Goal: Task Accomplishment & Management: Use online tool/utility

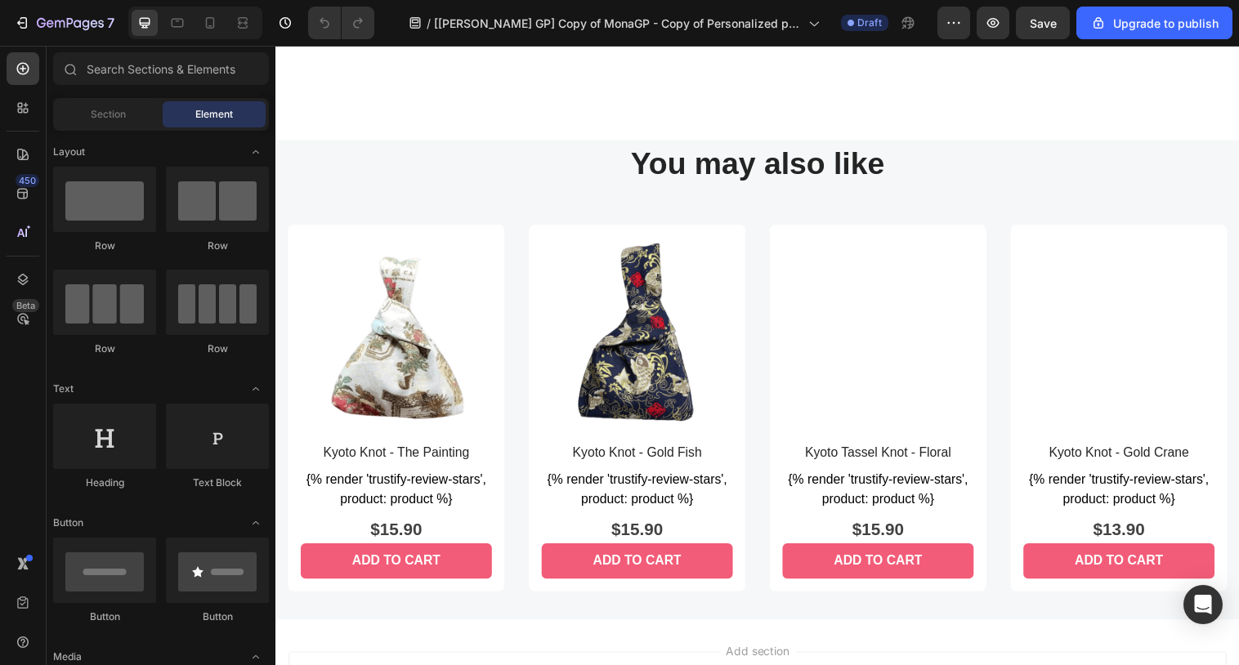
scroll to position [842, 0]
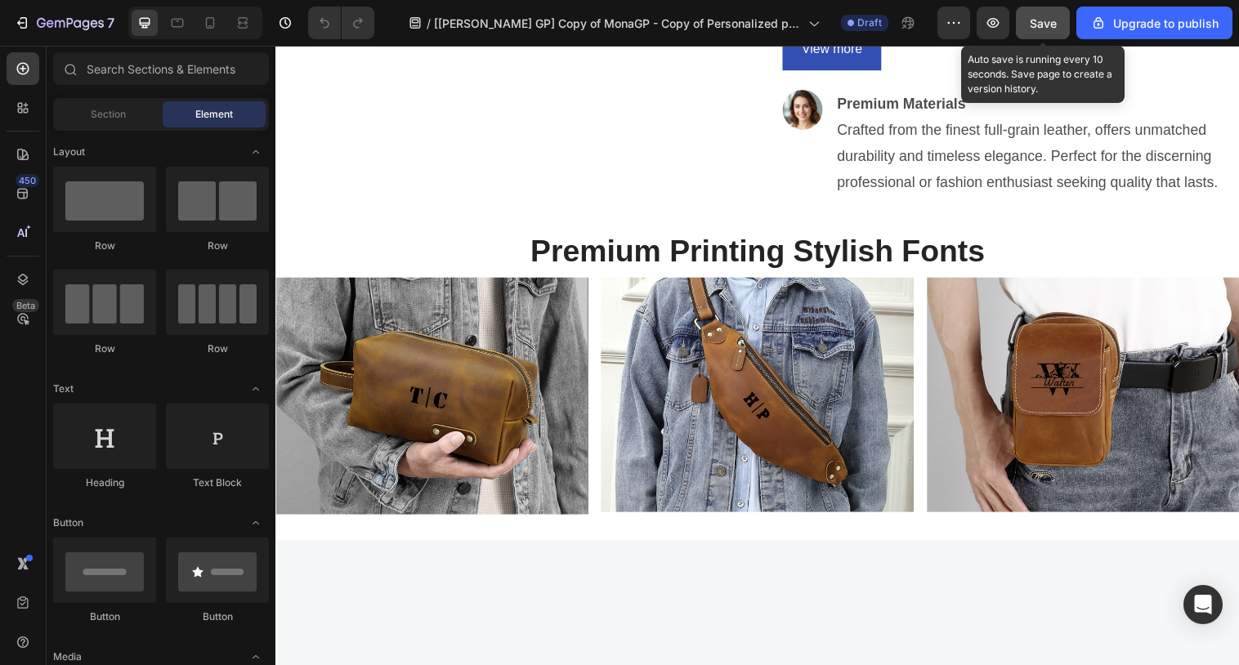
click at [1033, 29] on span "Save" at bounding box center [1043, 23] width 27 height 14
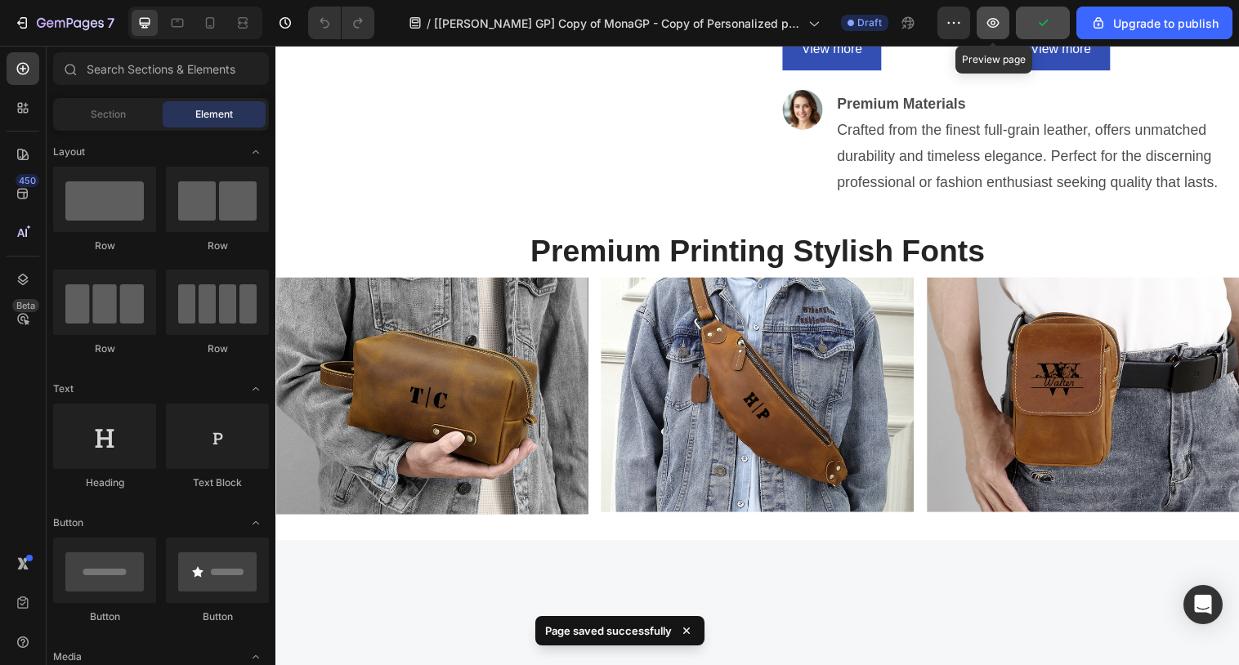
click at [992, 23] on icon "button" at bounding box center [994, 23] width 12 height 10
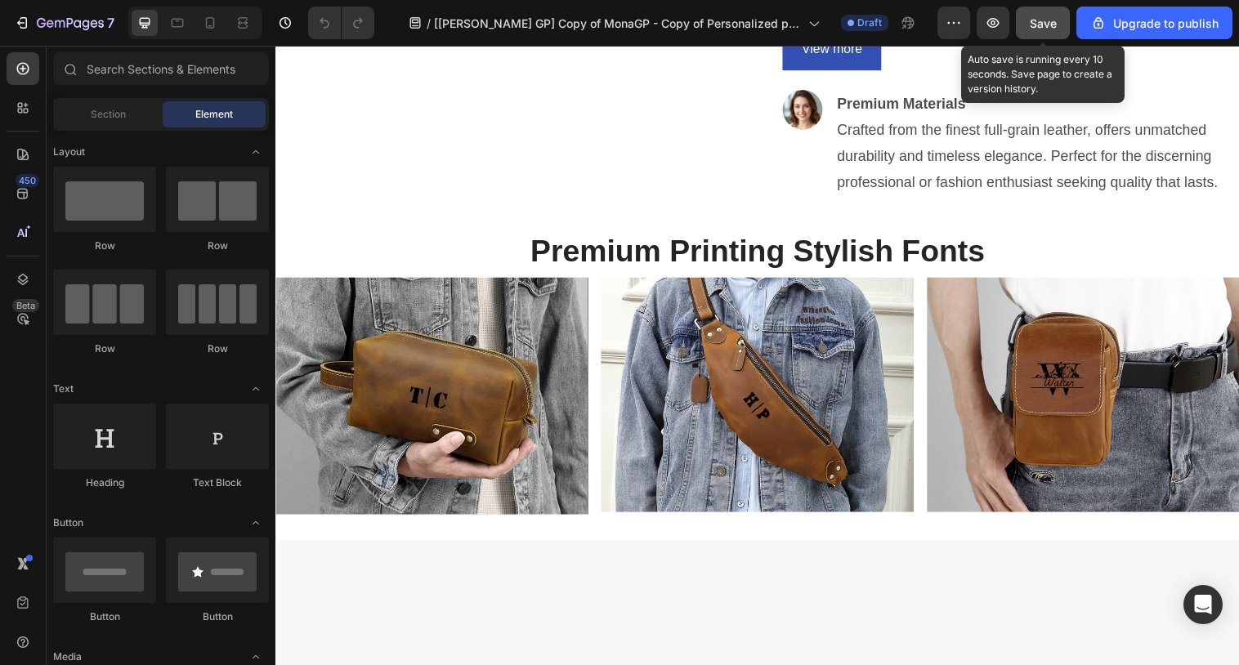
click at [1034, 25] on span "Save" at bounding box center [1043, 23] width 27 height 14
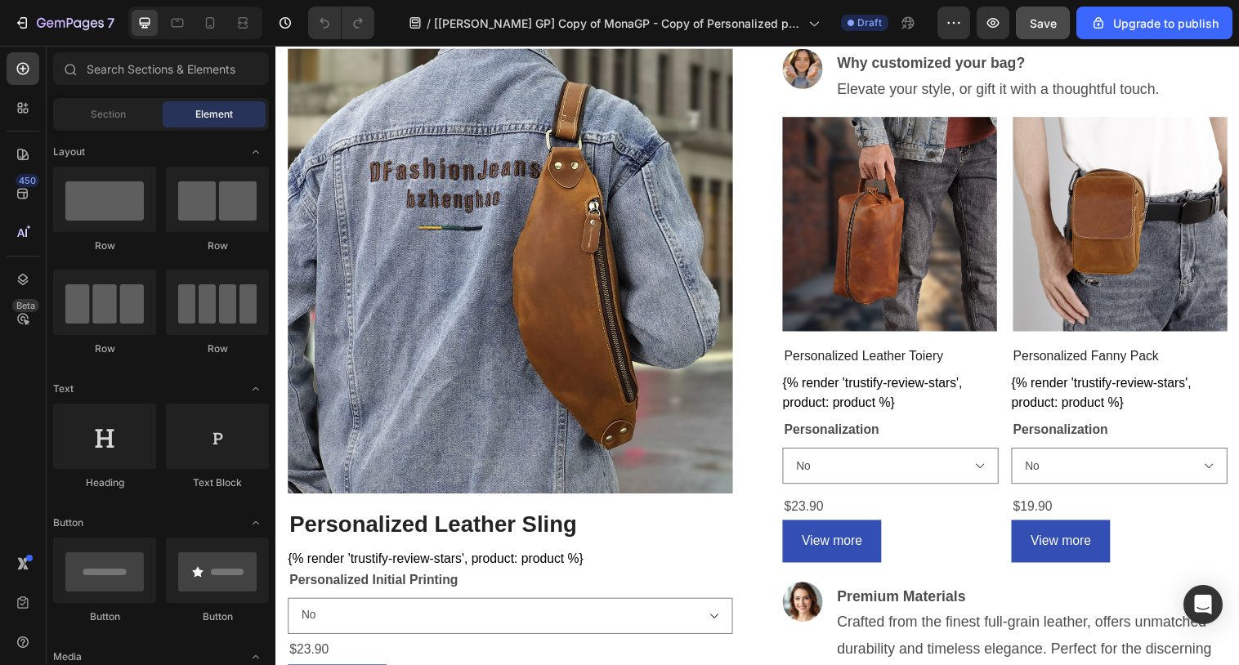
scroll to position [561, 0]
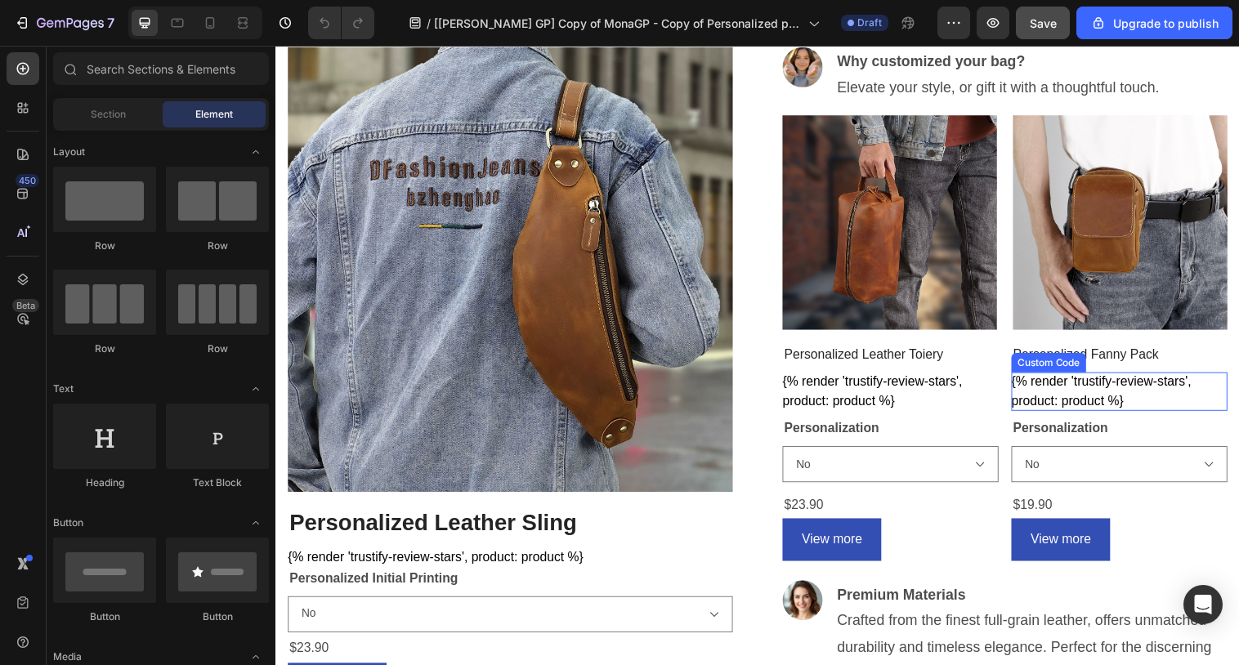
click at [1011, 395] on div "{% render 'trustify-review-stars', product: product %}" at bounding box center [901, 398] width 220 height 39
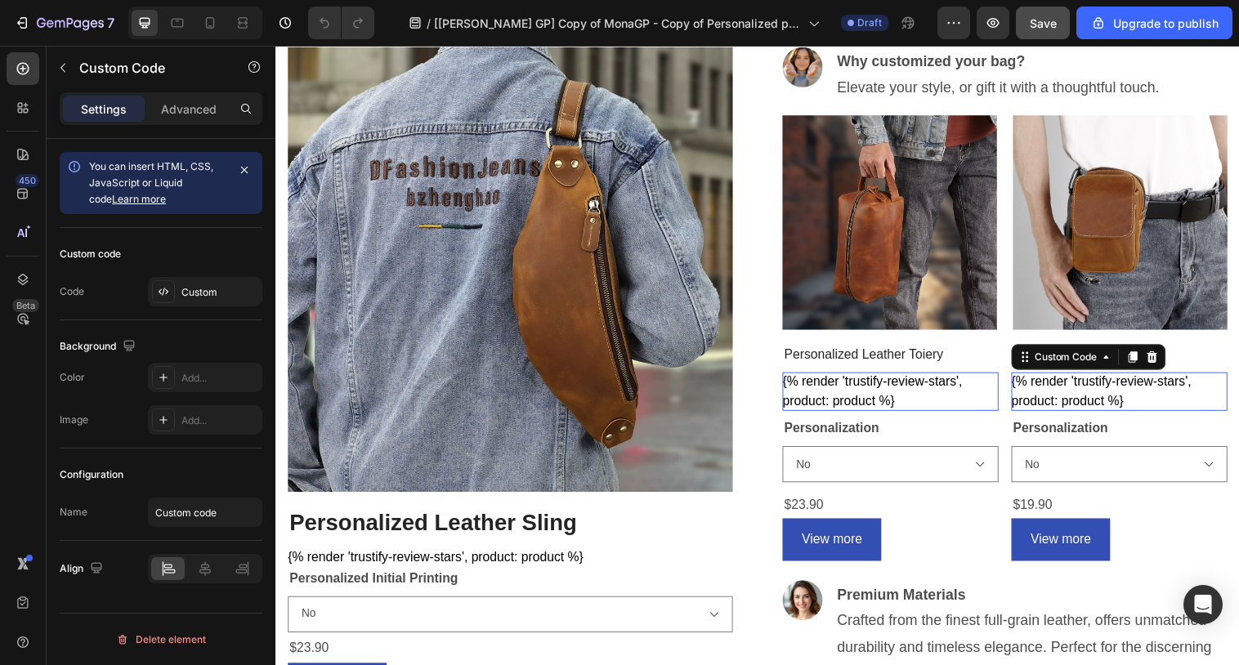
click at [1011, 395] on div "{% render 'trustify-review-stars', product: product %}" at bounding box center [901, 398] width 220 height 39
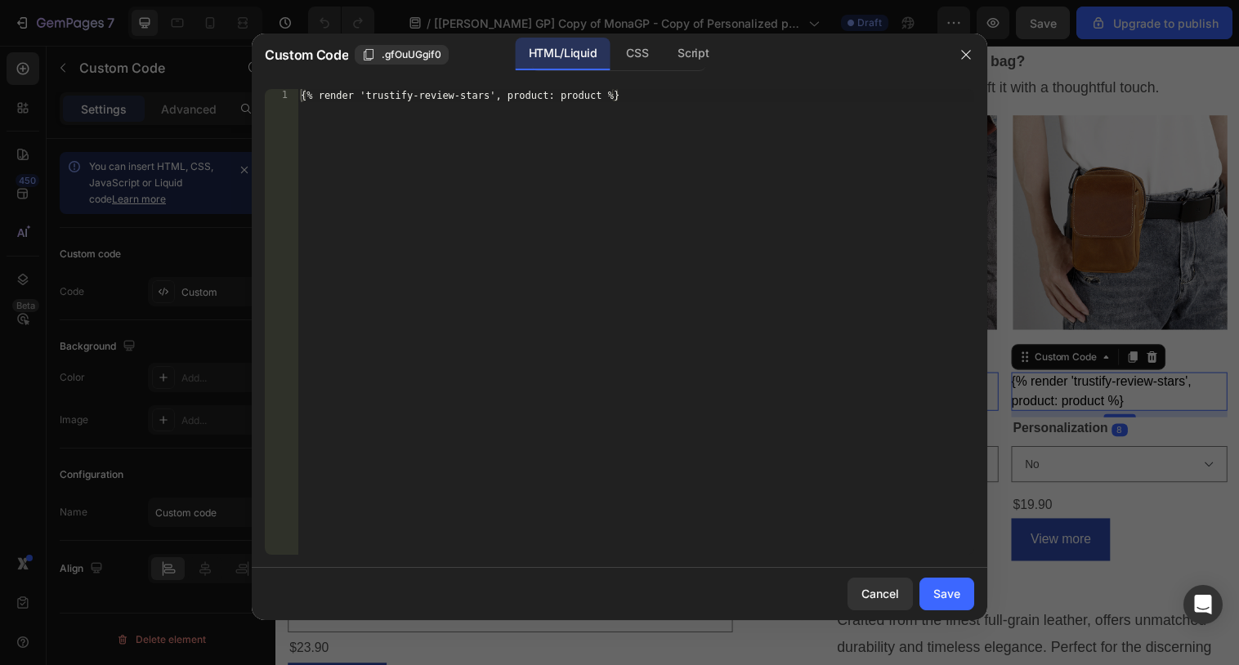
type textarea "{% render 'trustify-review-stars', product: product %}"
click at [753, 269] on div "{% render 'trustify-review-stars', product: product %}" at bounding box center [636, 335] width 677 height 492
click at [893, 603] on button "Cancel" at bounding box center [880, 594] width 65 height 33
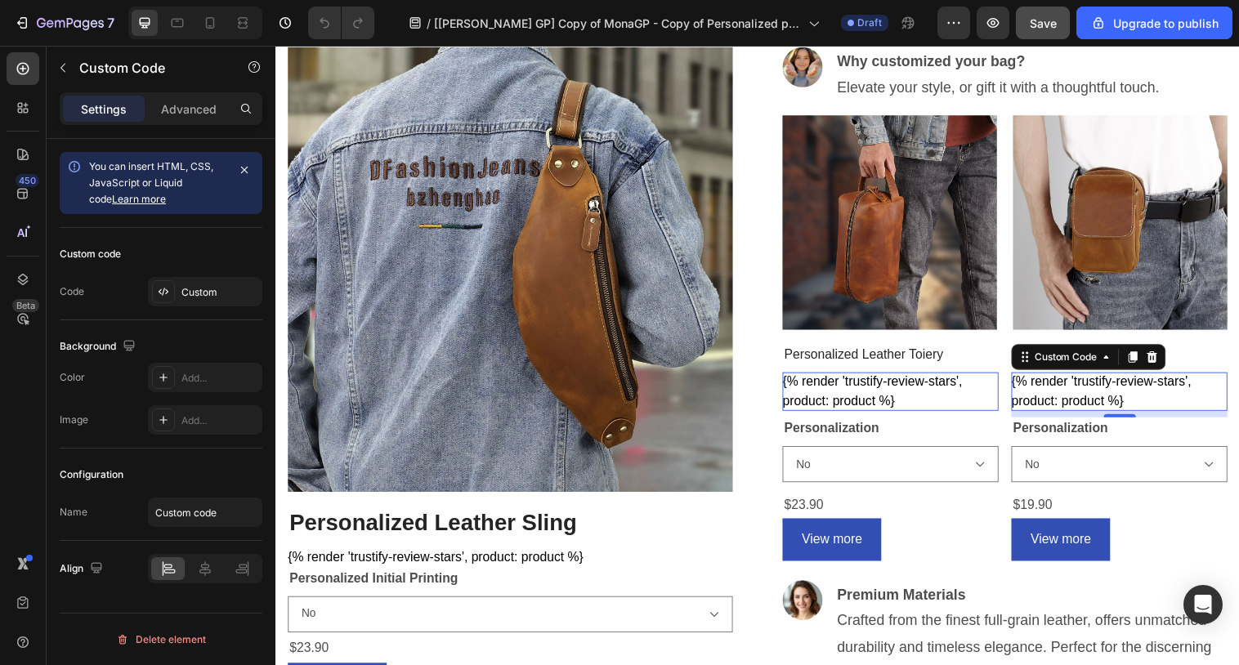
click at [898, 397] on div "{% render 'trustify-review-stars', product: product %}" at bounding box center [901, 398] width 220 height 39
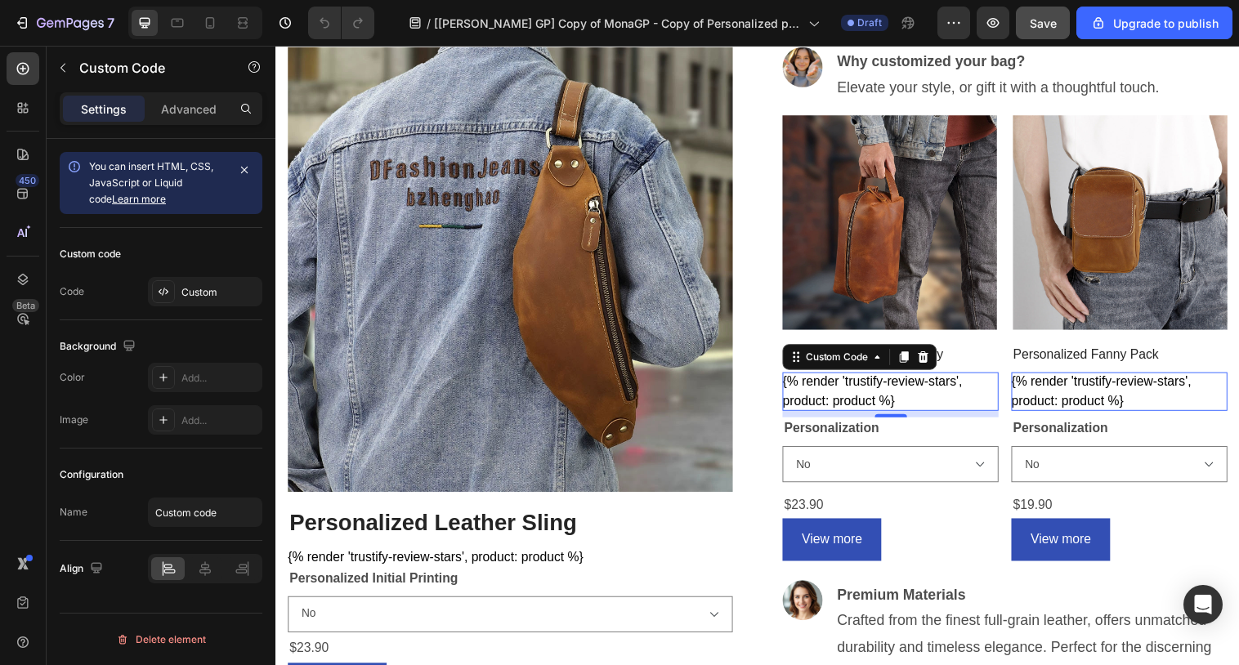
click at [898, 397] on div "{% render 'trustify-review-stars', product: product %}" at bounding box center [901, 398] width 220 height 39
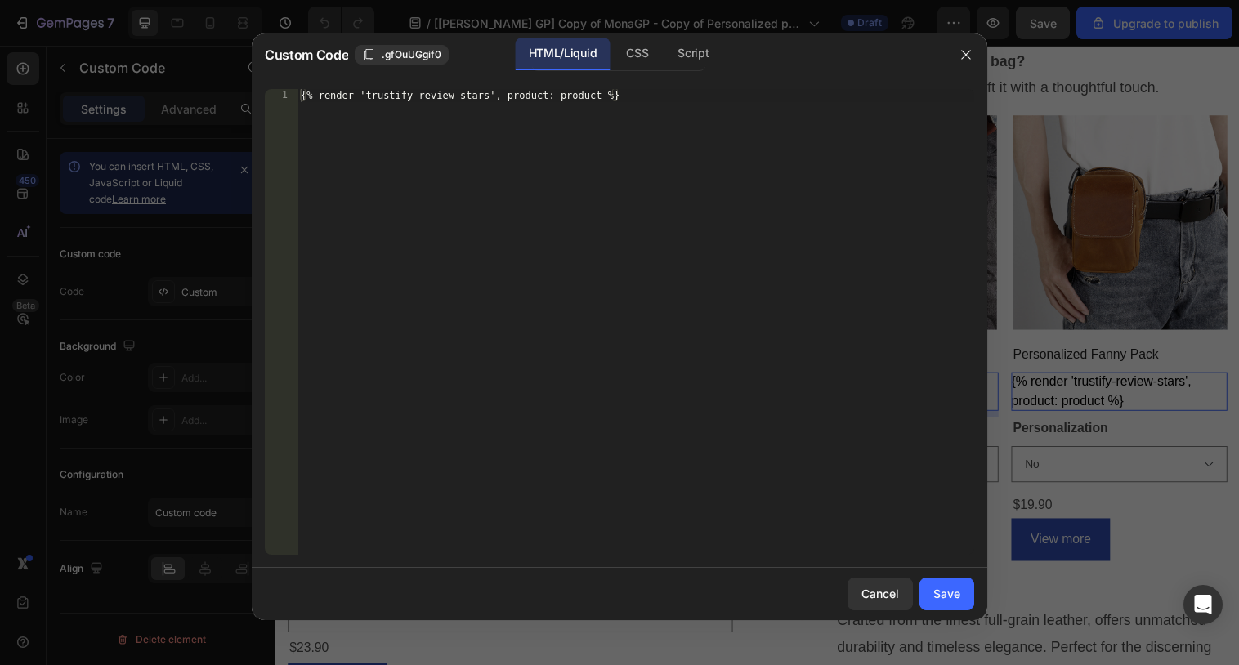
type textarea "{% render 'trustify-review-stars', product: product %}"
click at [537, 334] on div "{% render 'trustify-review-stars', product: product %}" at bounding box center [636, 335] width 677 height 492
click at [964, 603] on button "Save" at bounding box center [947, 594] width 55 height 33
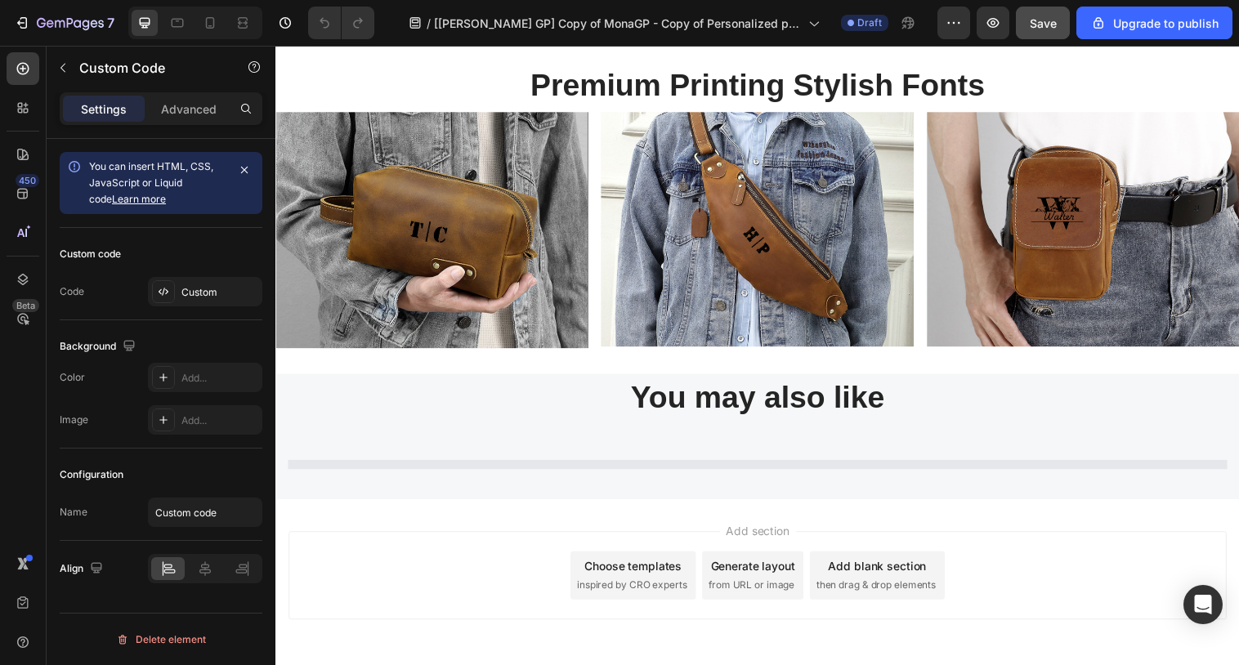
scroll to position [1313, 0]
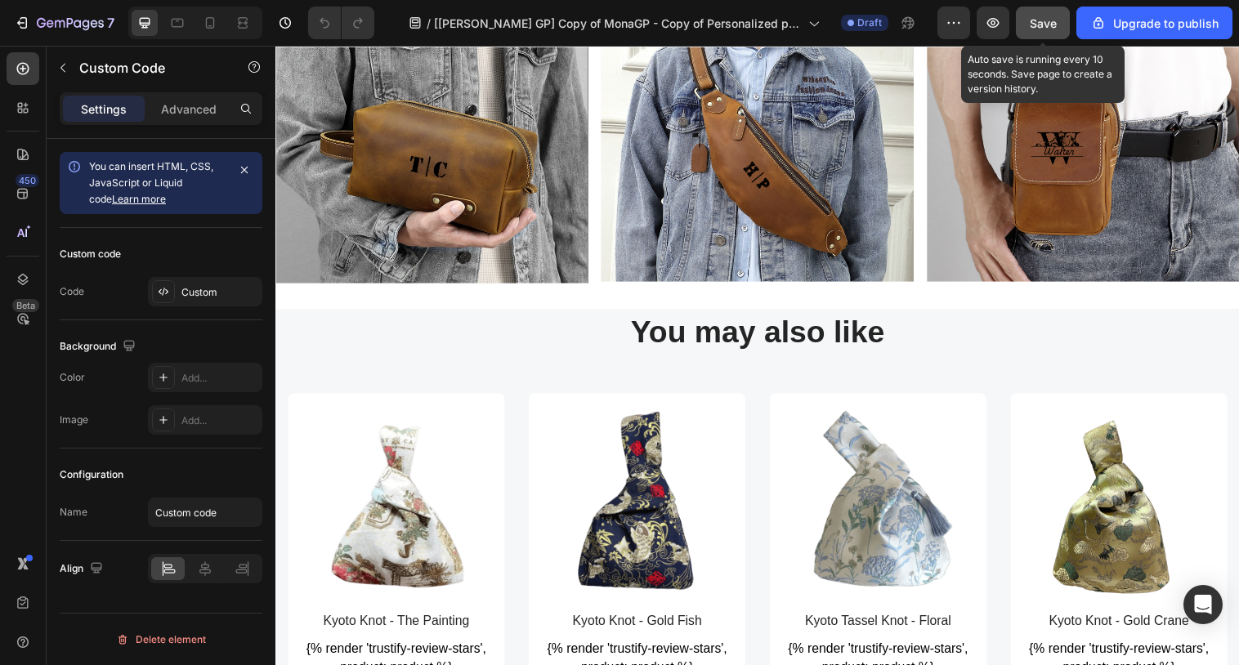
click at [1042, 22] on span "Save" at bounding box center [1043, 23] width 27 height 14
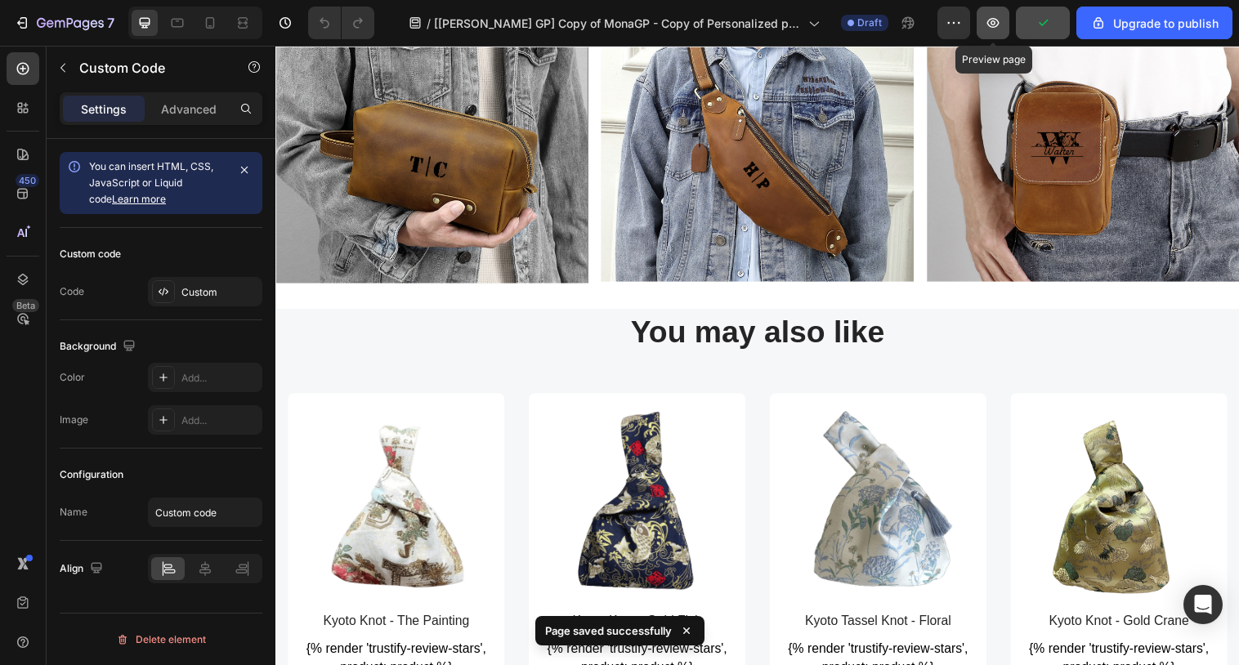
click at [988, 25] on icon "button" at bounding box center [993, 23] width 16 height 16
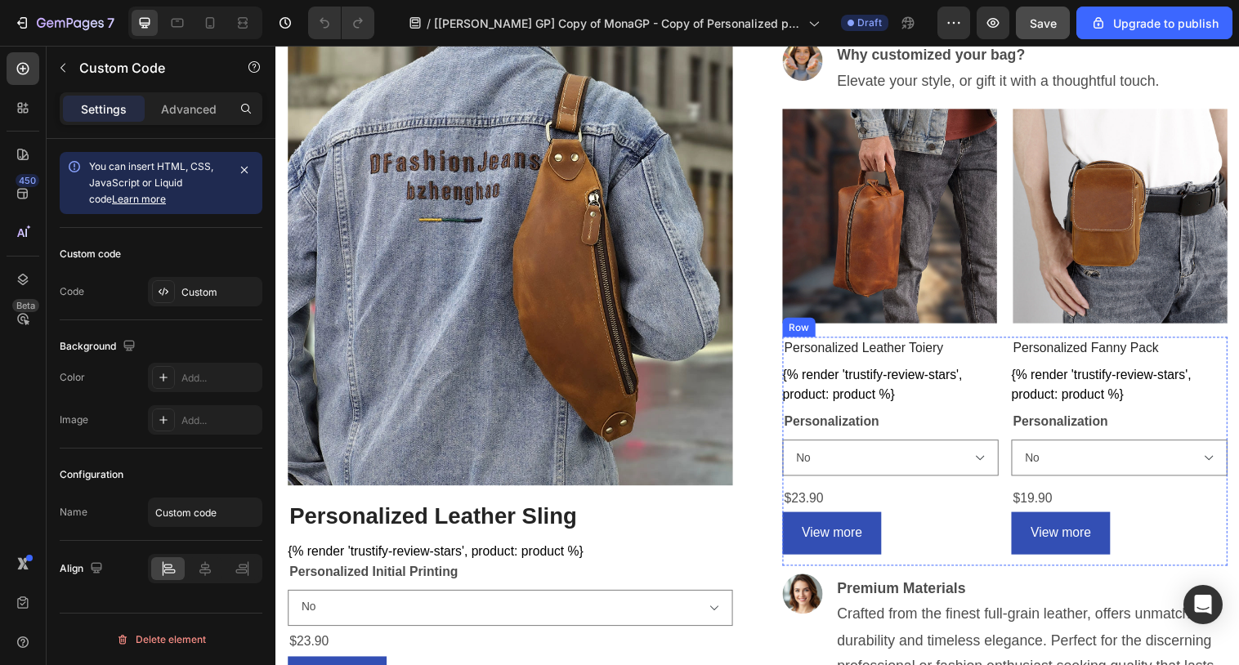
scroll to position [431, 0]
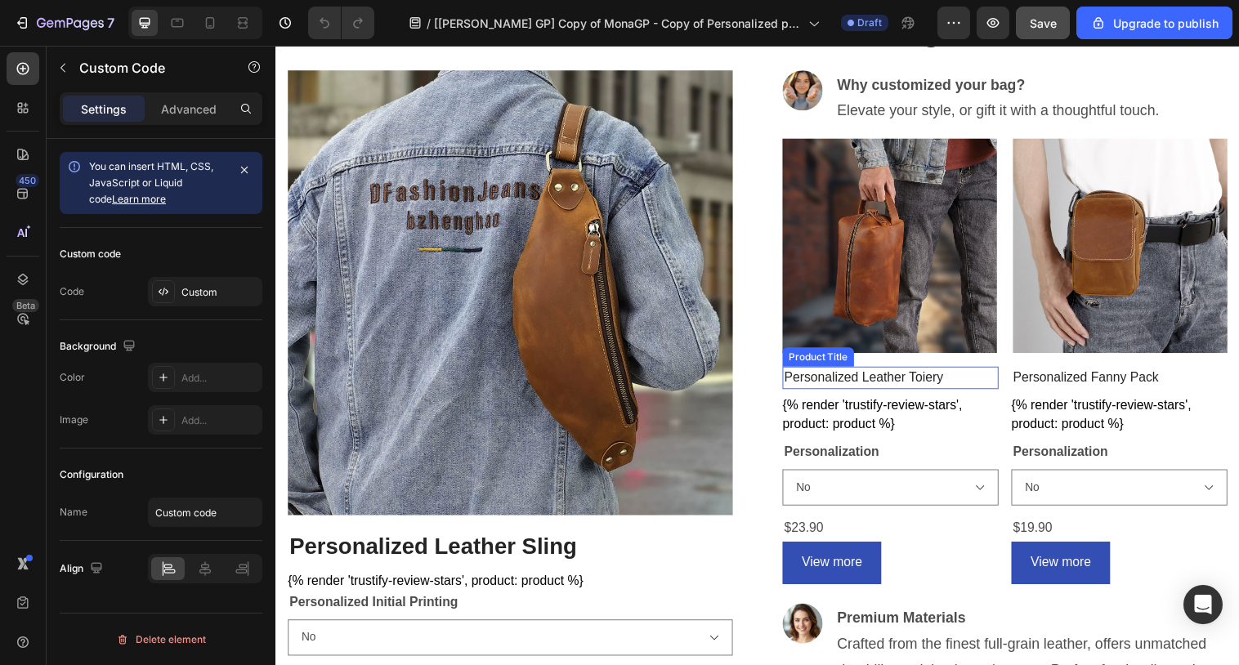
click at [842, 369] on div "Product Title" at bounding box center [827, 363] width 73 height 20
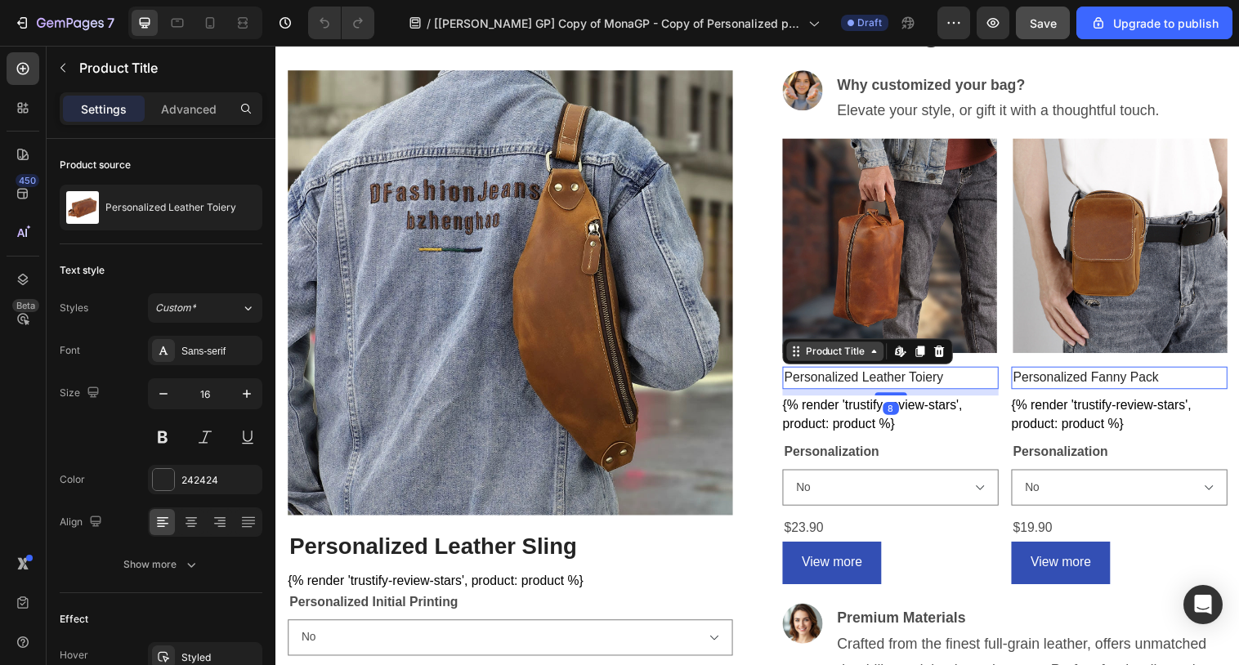
click at [842, 356] on div "Product Title" at bounding box center [845, 357] width 66 height 15
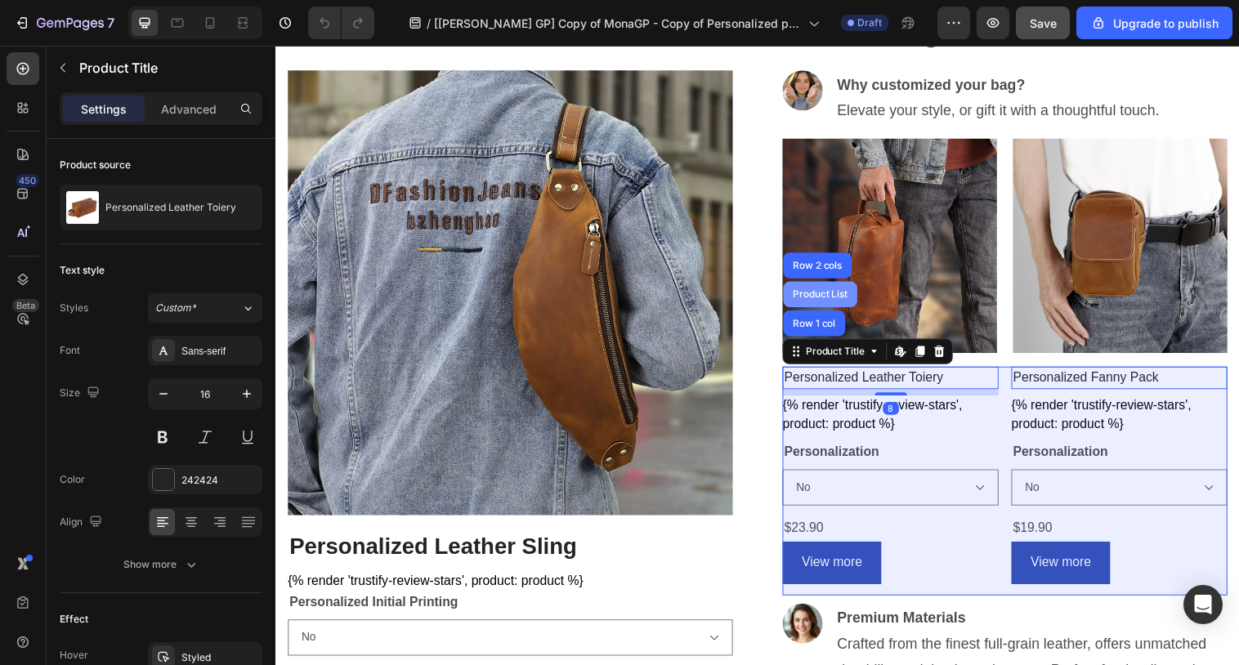
click at [829, 302] on div "Product List" at bounding box center [830, 299] width 62 height 10
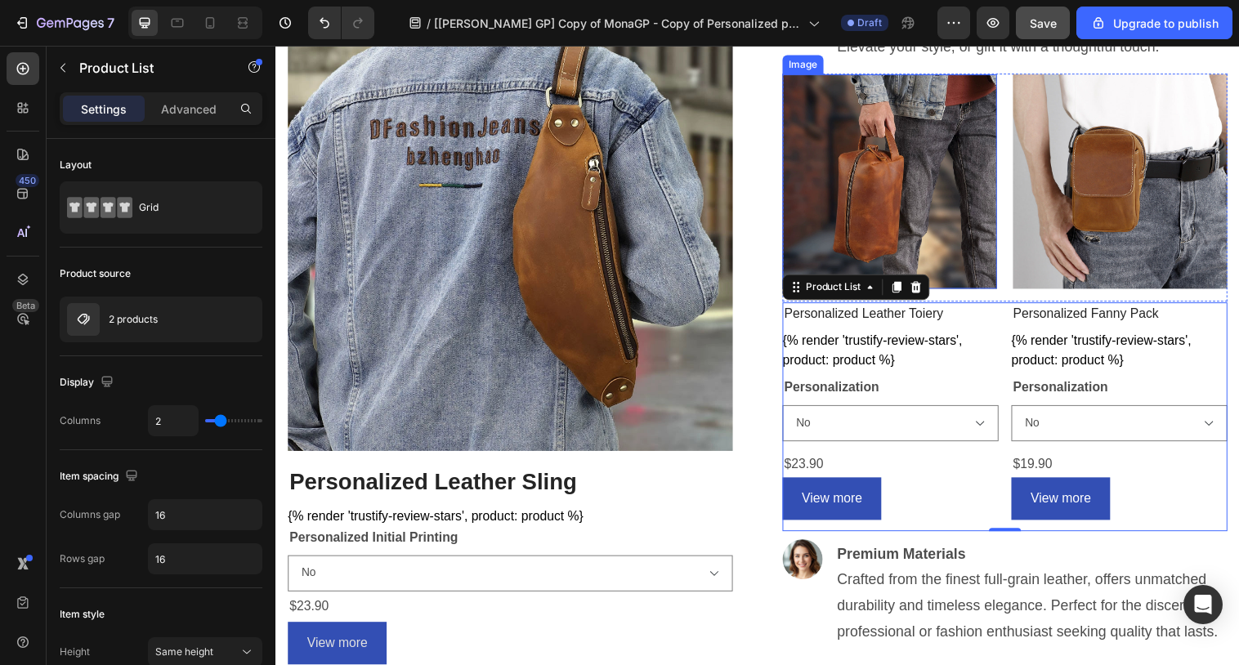
scroll to position [503, 0]
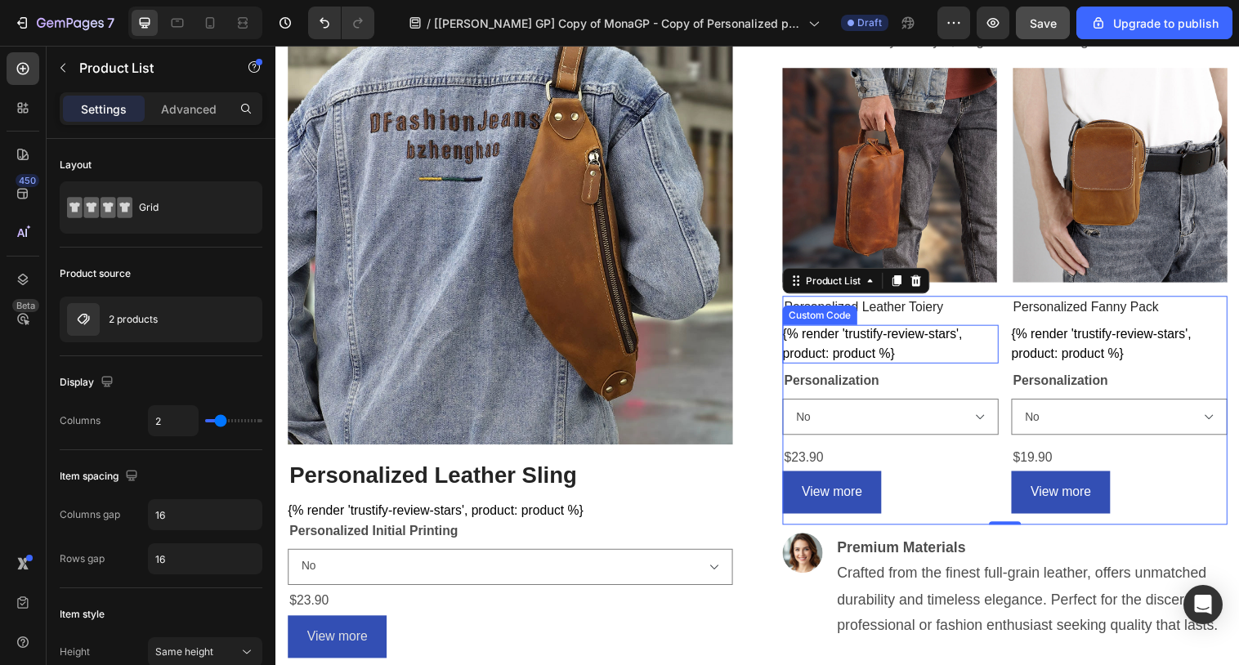
click at [883, 341] on div "{% render 'trustify-review-stars', product: product %}" at bounding box center [901, 349] width 220 height 39
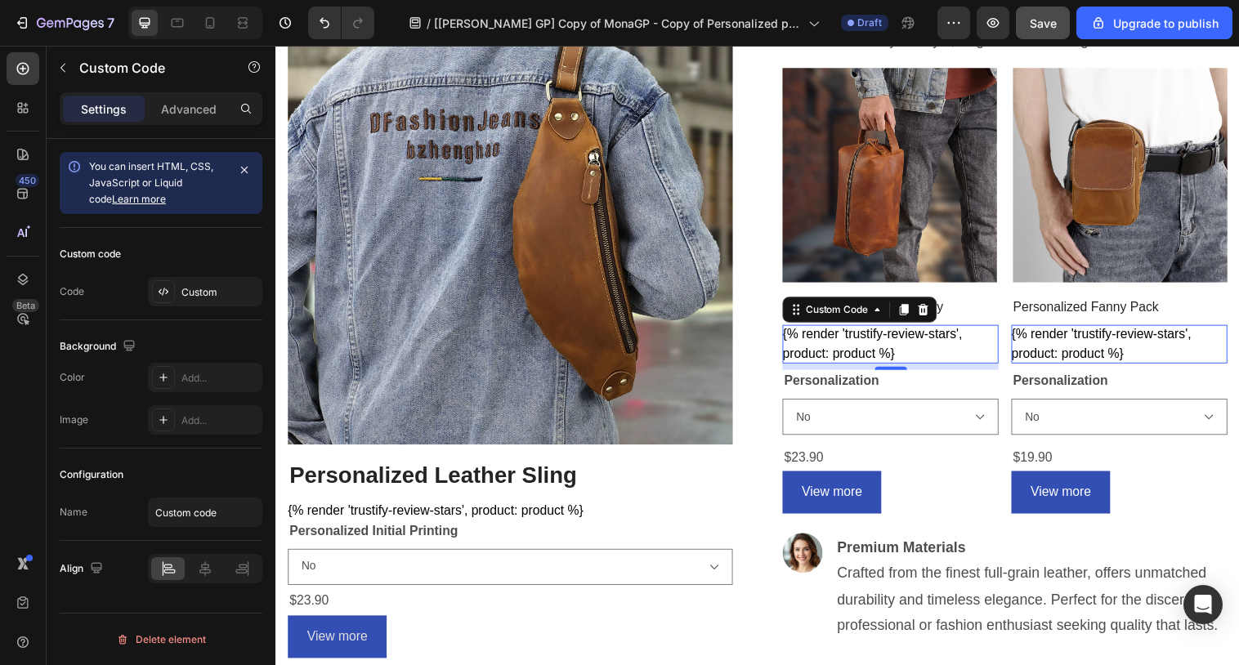
click at [883, 341] on div "{% render 'trustify-review-stars', product: product %}" at bounding box center [901, 349] width 220 height 39
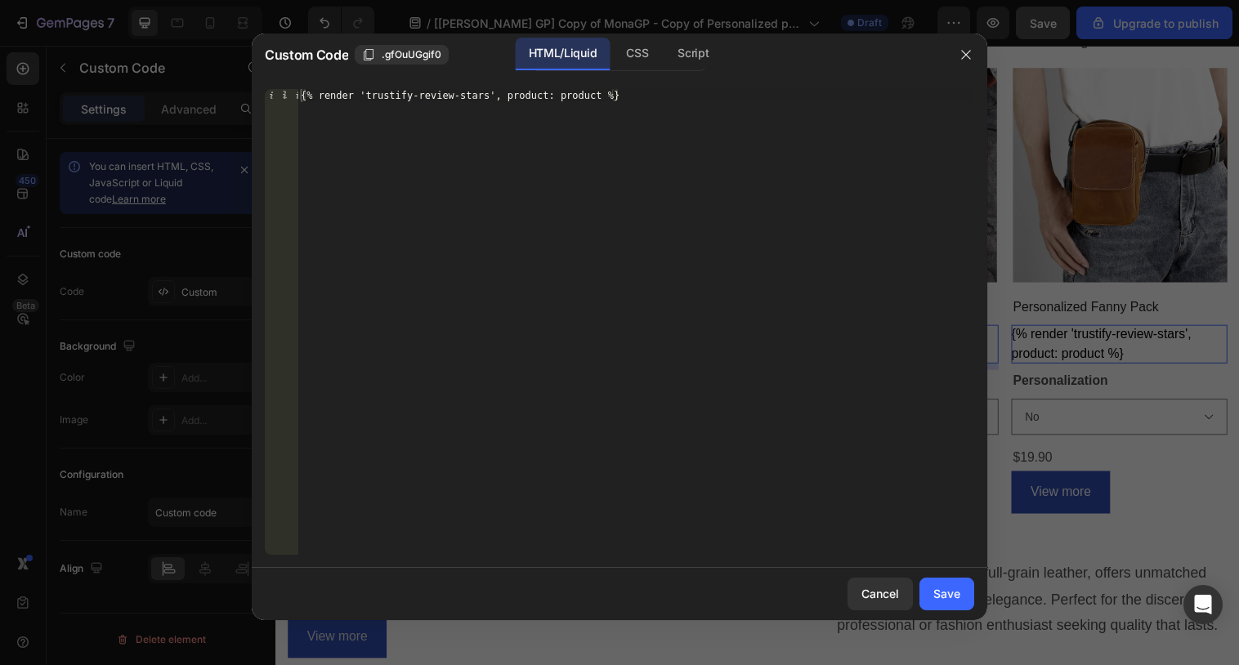
click at [758, 285] on div "{% render 'trustify-review-stars', product: product %}" at bounding box center [636, 335] width 677 height 492
paste textarea ">"
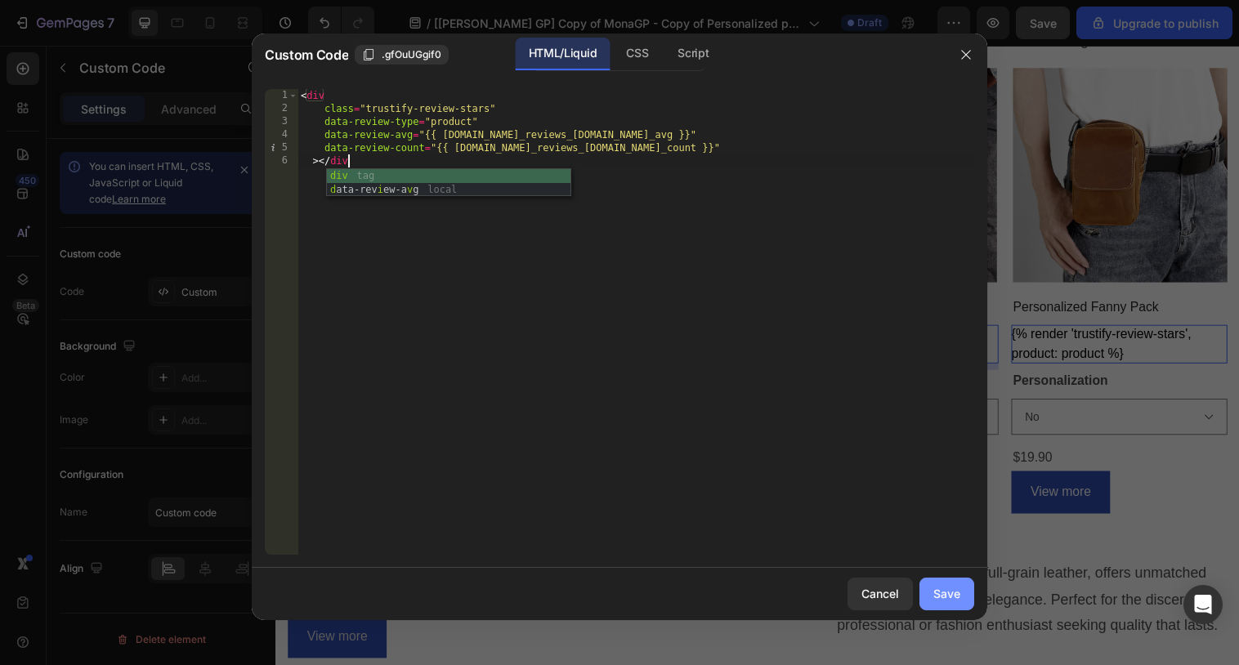
scroll to position [0, 3]
type textarea "></div>"
click at [943, 592] on div "Save" at bounding box center [947, 593] width 27 height 17
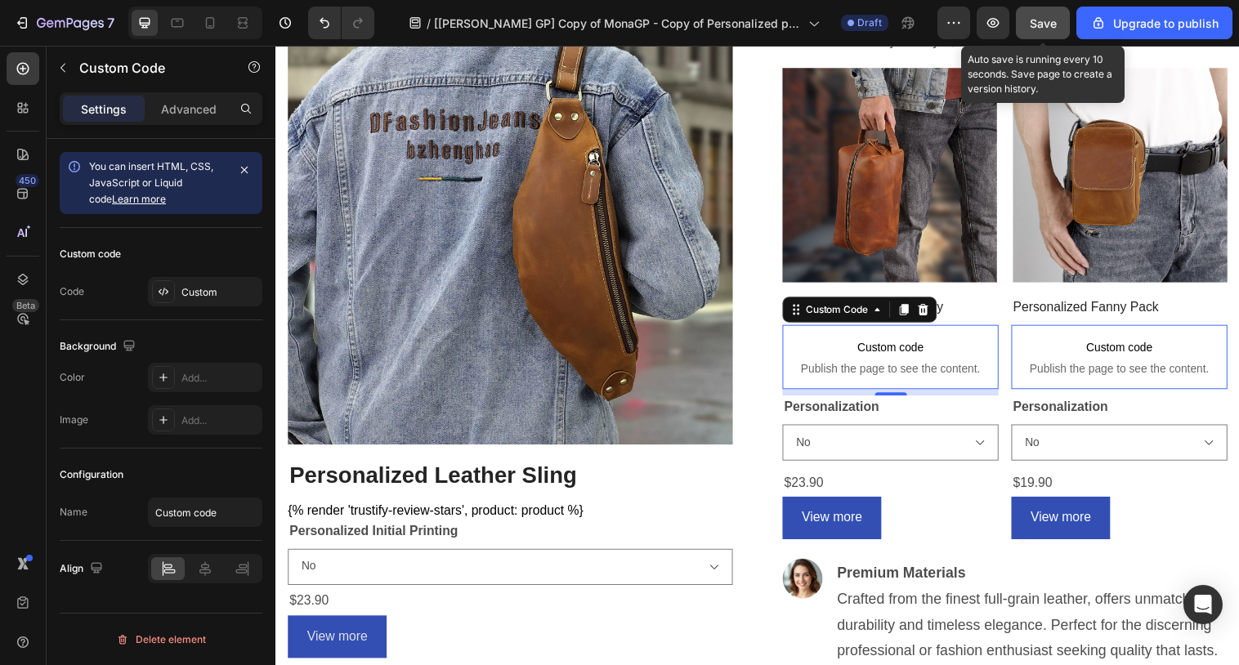
click at [1031, 22] on span "Save" at bounding box center [1043, 23] width 27 height 14
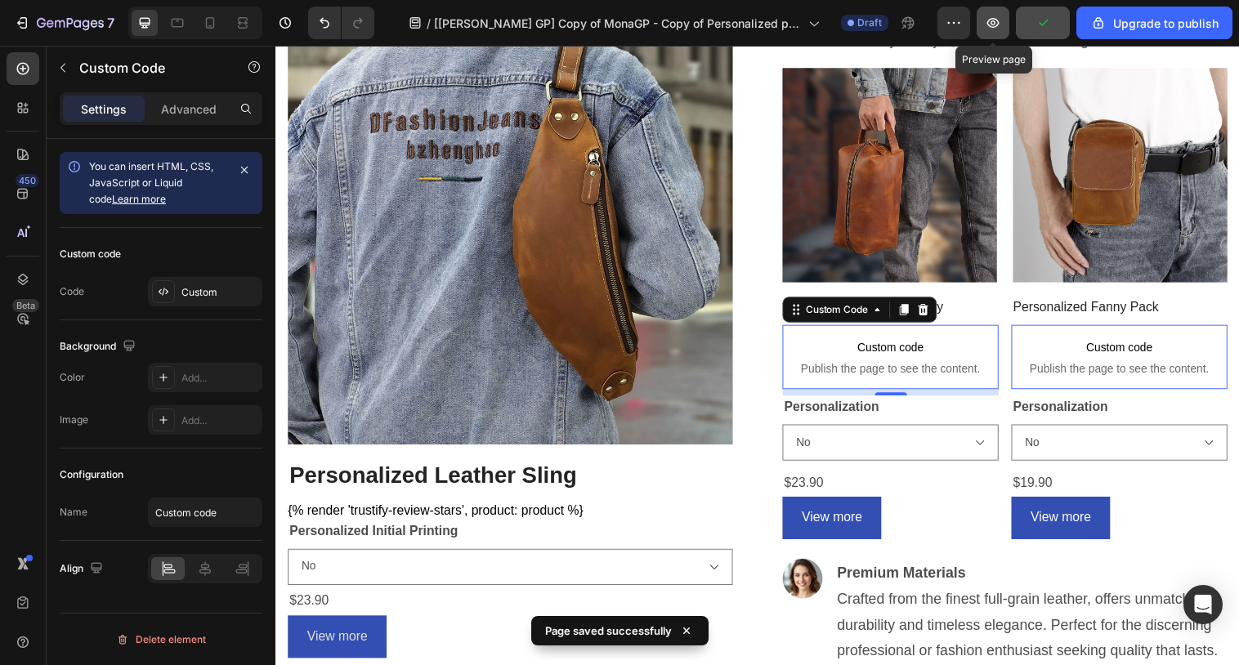
click at [994, 26] on icon "button" at bounding box center [993, 23] width 16 height 16
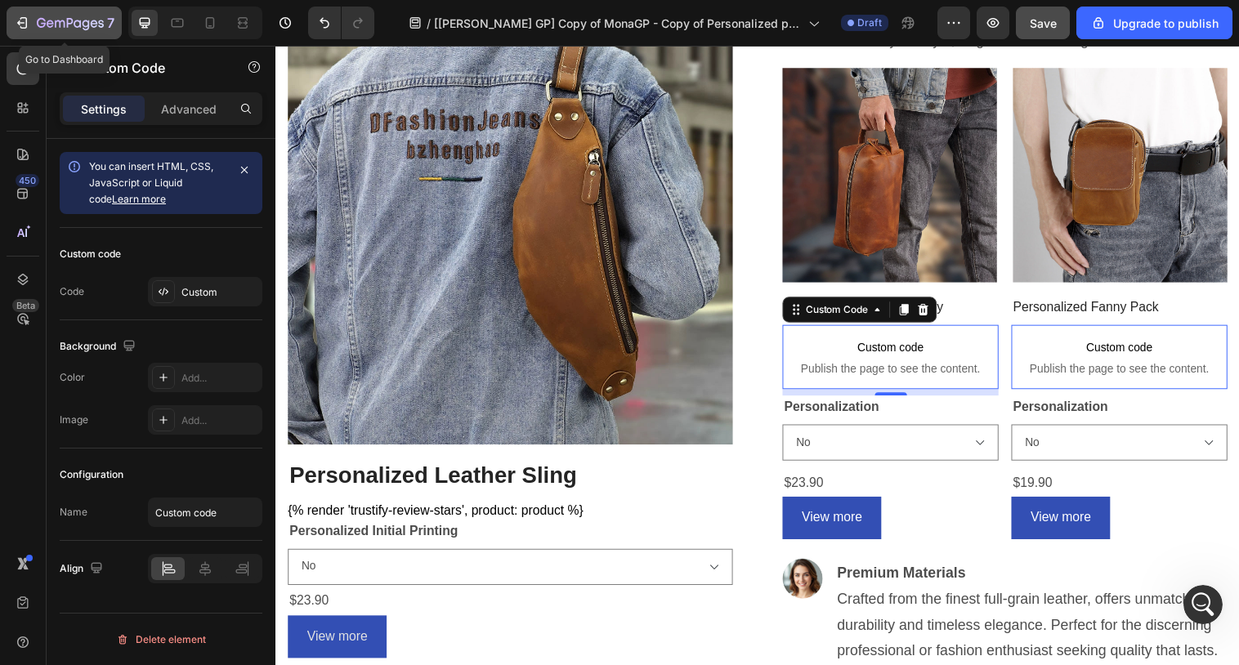
click at [57, 18] on icon "button" at bounding box center [70, 24] width 67 height 14
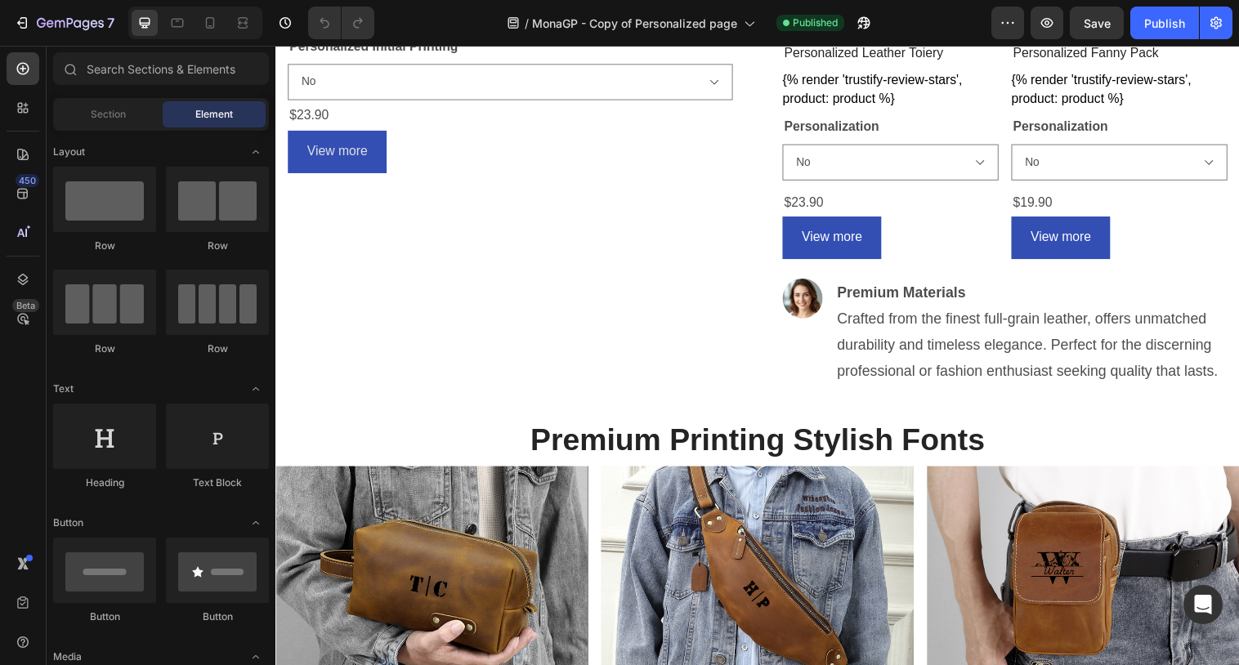
scroll to position [618, 0]
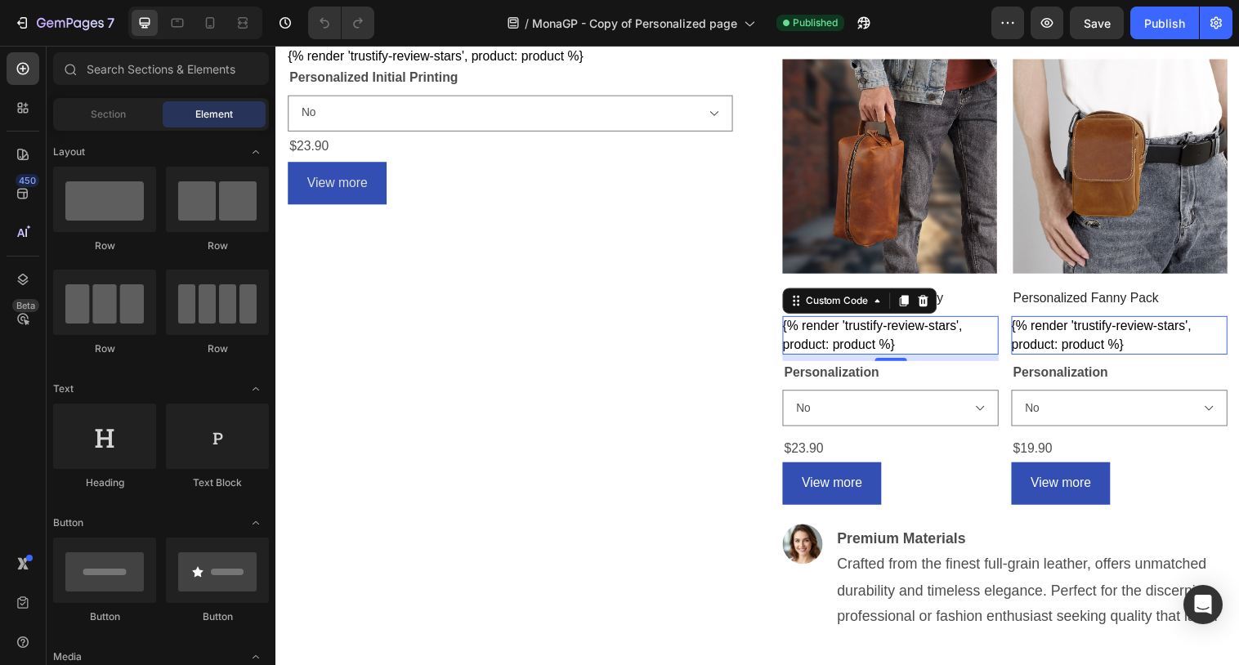
click at [897, 329] on div "{% render 'trustify-review-stars', product: product %}" at bounding box center [901, 340] width 220 height 39
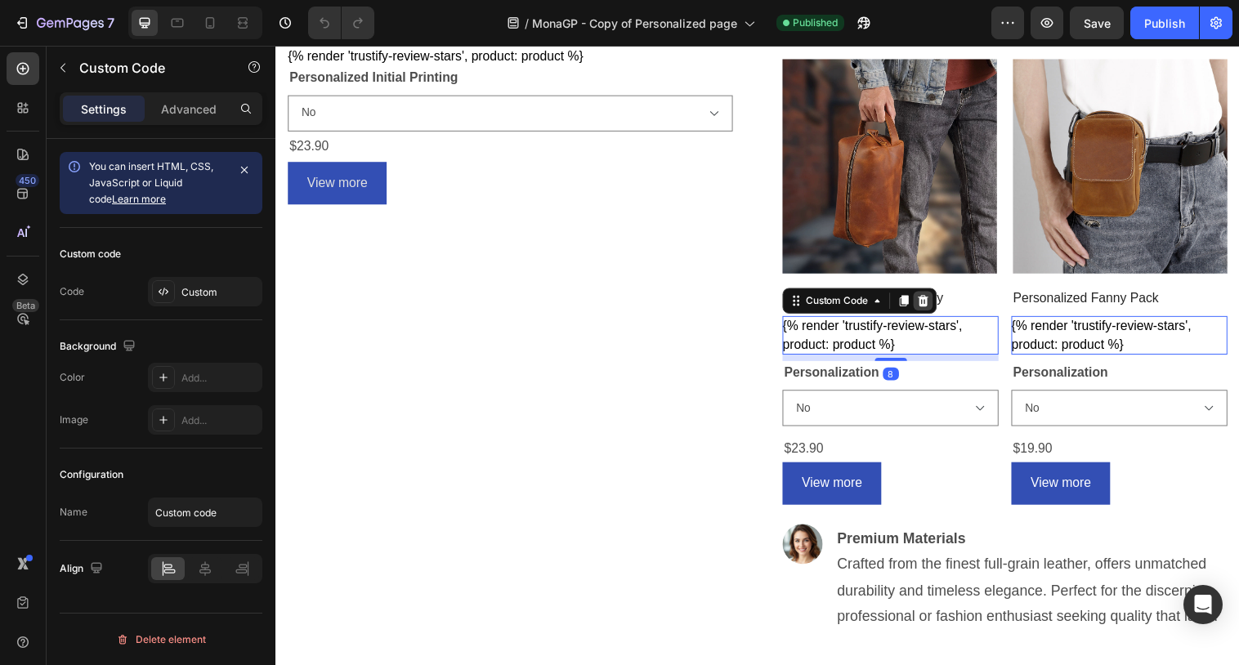
click at [939, 310] on icon at bounding box center [935, 305] width 11 height 11
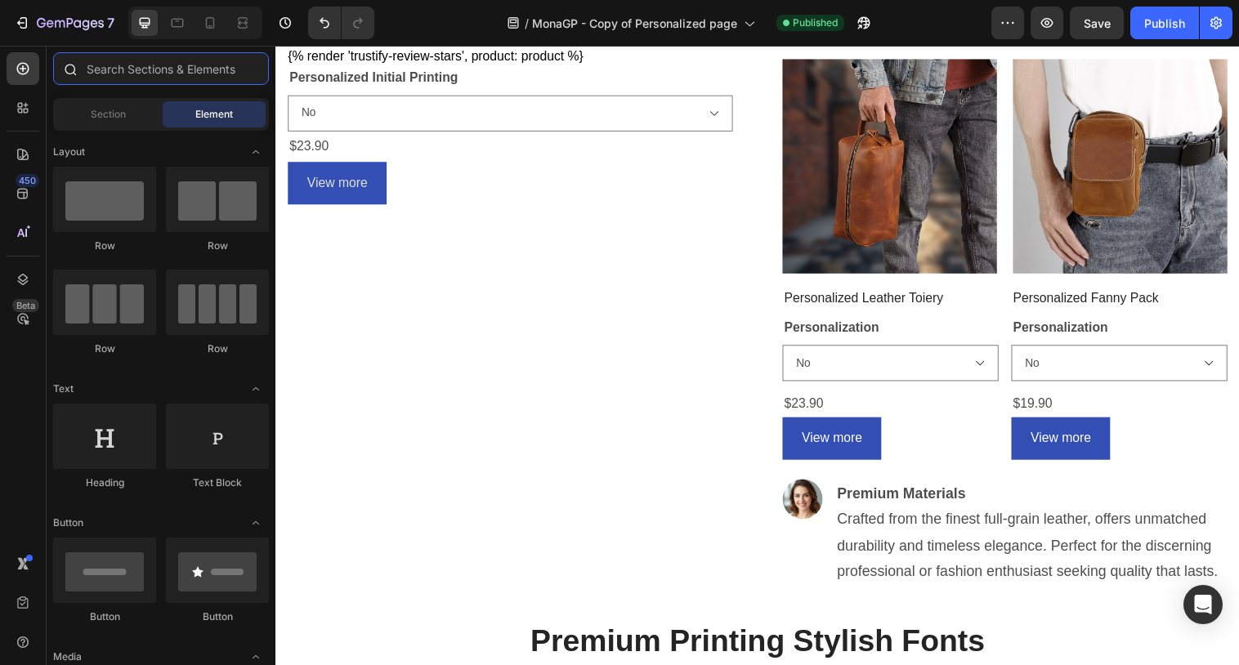
click at [150, 74] on input "text" at bounding box center [161, 68] width 216 height 33
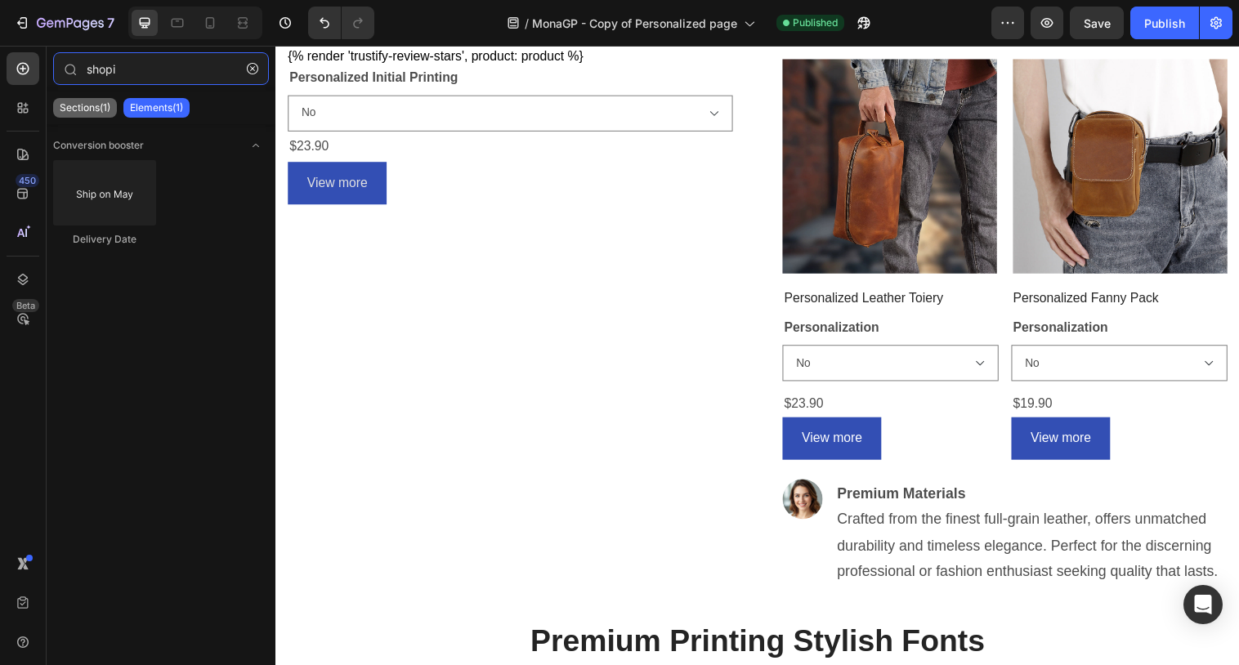
type input "shopi"
click at [102, 111] on p "Sections(1)" at bounding box center [85, 107] width 51 height 13
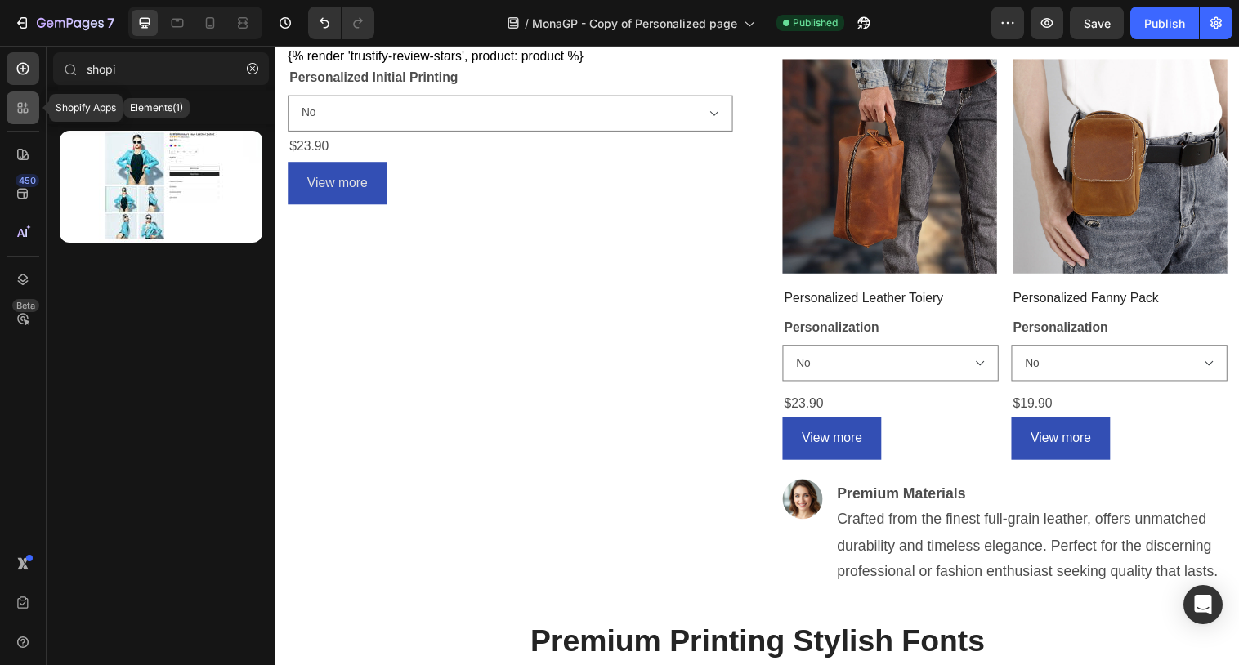
click at [21, 109] on icon at bounding box center [20, 111] width 5 height 5
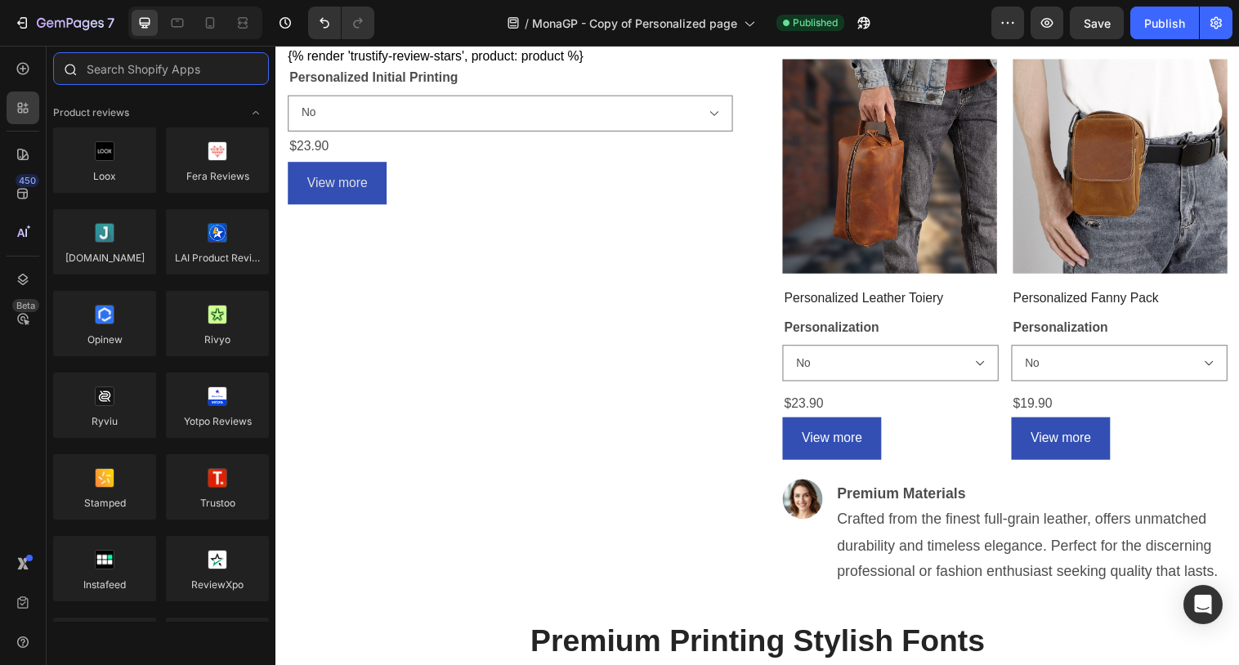
click at [153, 74] on input "text" at bounding box center [161, 68] width 216 height 33
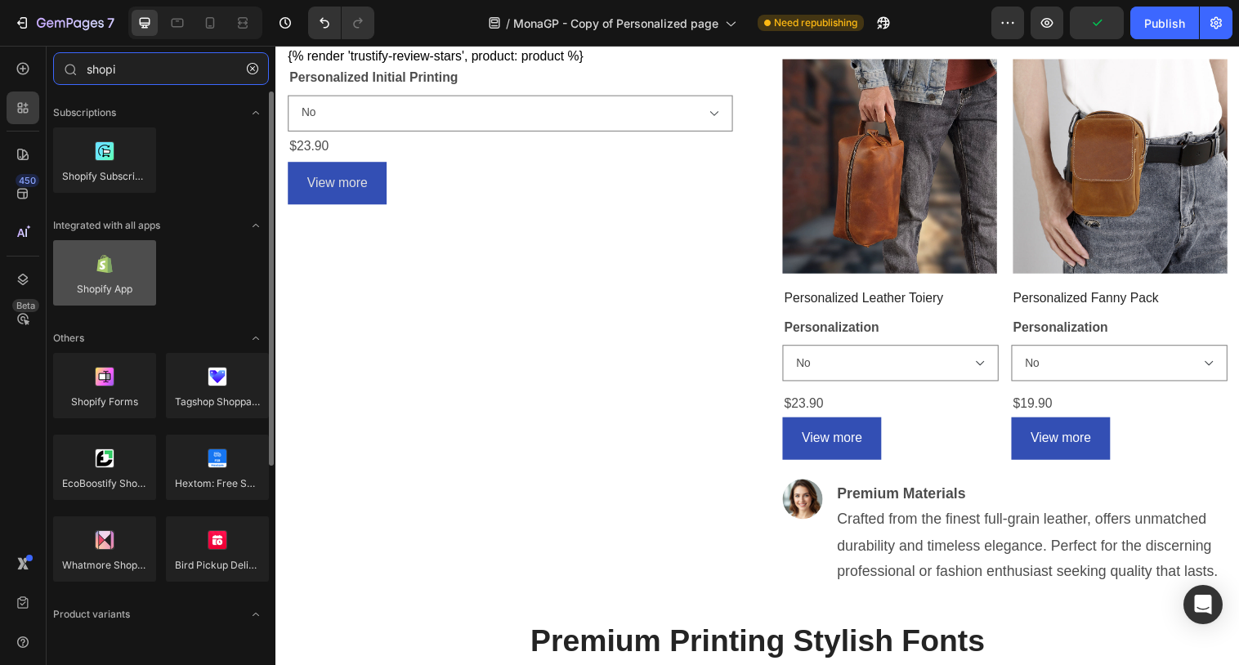
type input "shopi"
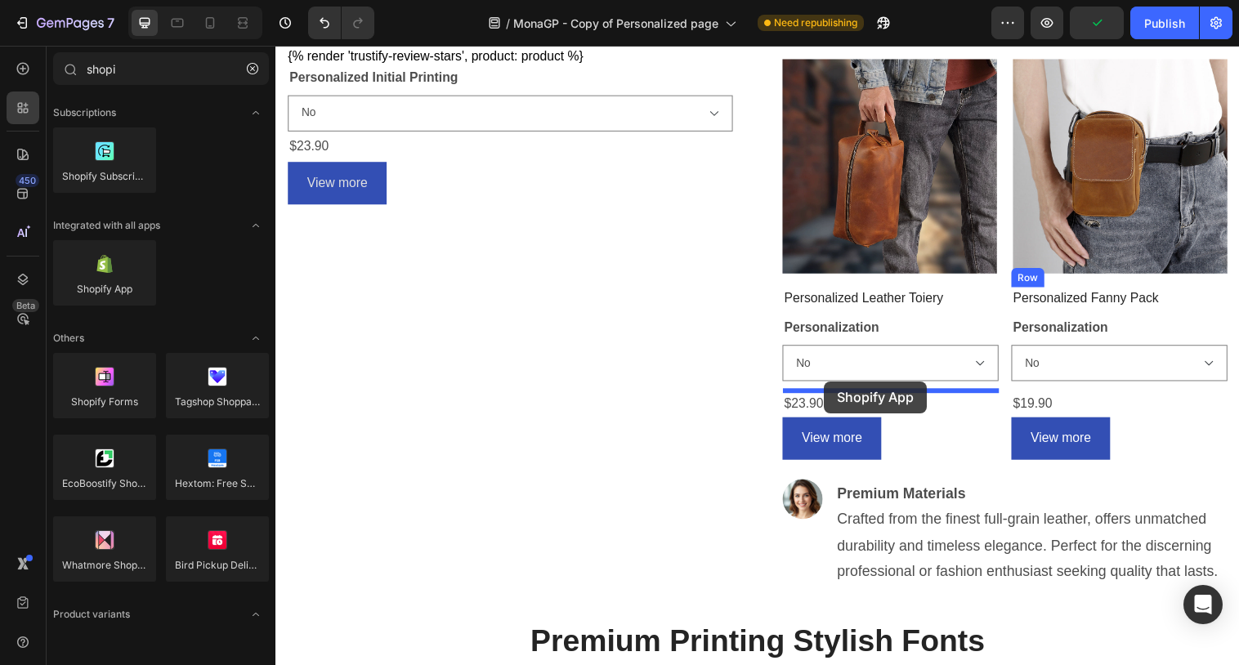
drag, startPoint x: 396, startPoint y: 324, endPoint x: 834, endPoint y: 388, distance: 442.8
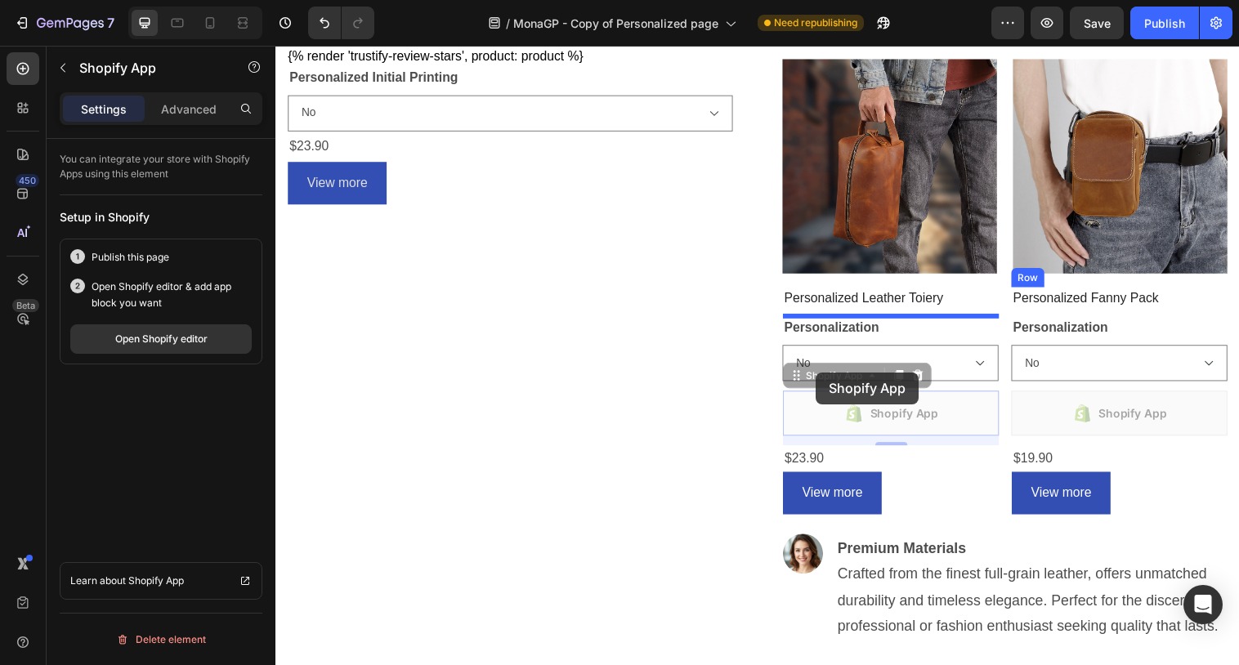
drag, startPoint x: 827, startPoint y: 388, endPoint x: 826, endPoint y: 379, distance: 9.9
click at [826, 379] on div "Header Customizable Leather Bags Heading Row Image Personalized Leather Sling (…" at bounding box center [766, 576] width 981 height 2297
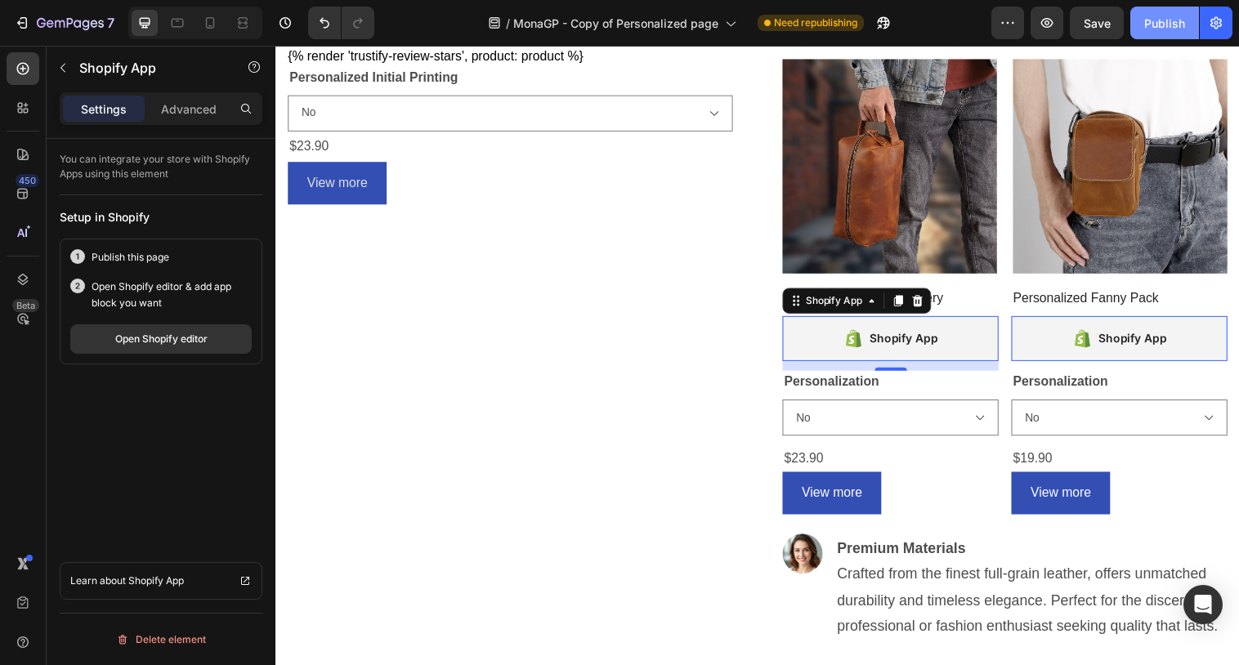
click at [1174, 25] on div "Publish" at bounding box center [1165, 23] width 41 height 17
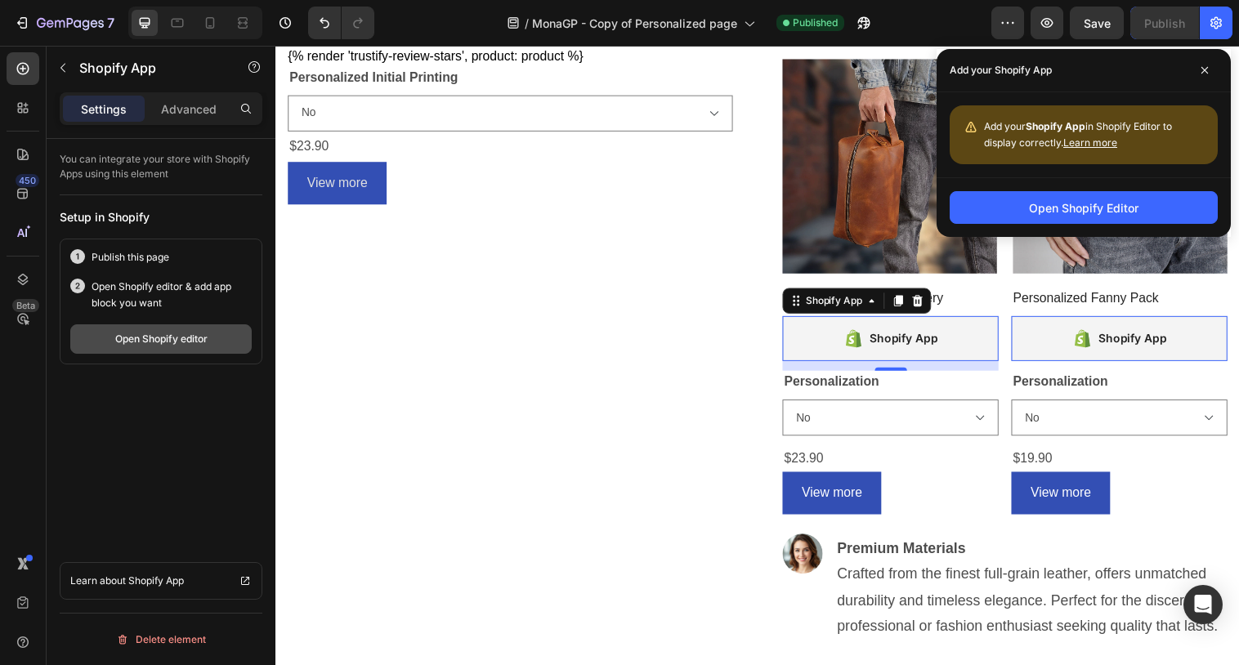
click at [217, 338] on button "Open Shopify editor" at bounding box center [160, 339] width 181 height 29
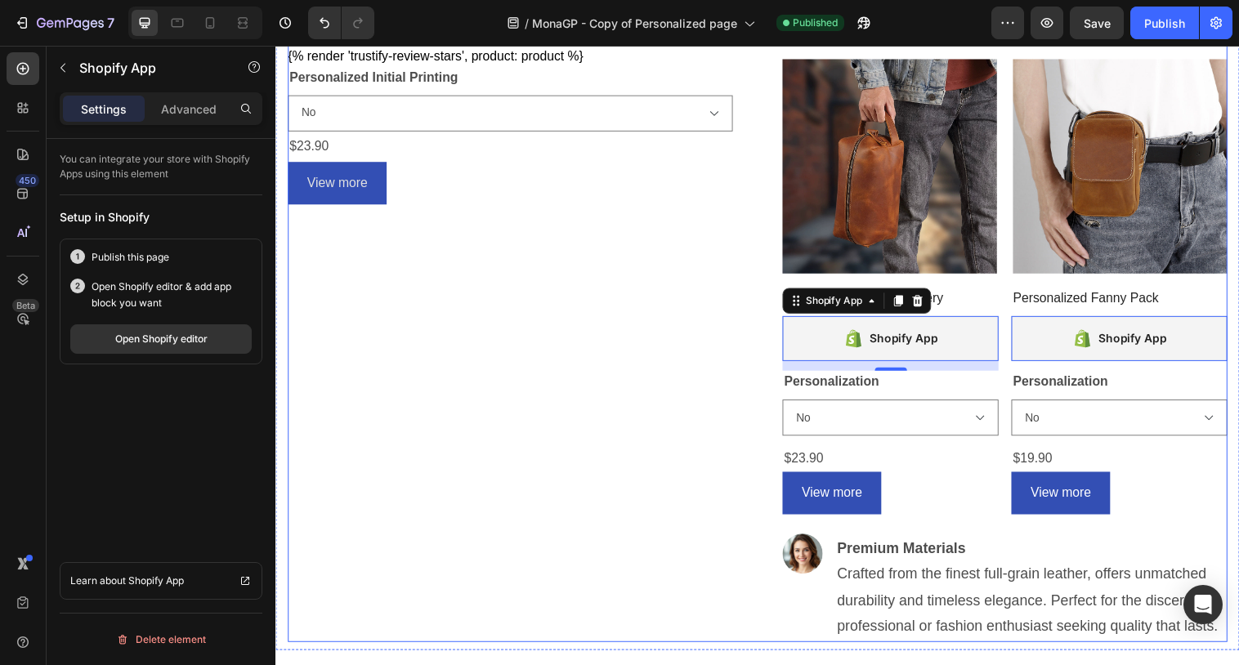
click at [757, 100] on div "Image Personalized Leather Sling (P) Title {% render 'trustify-review-stars', p…" at bounding box center [766, 321] width 957 height 663
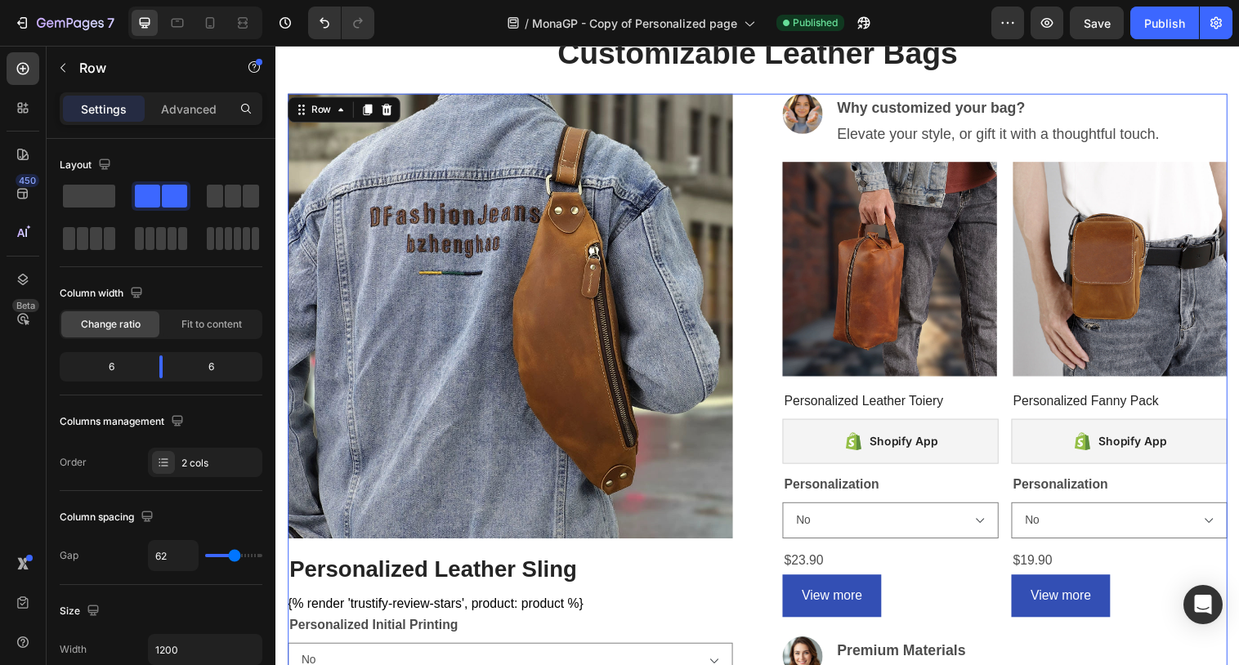
scroll to position [508, 0]
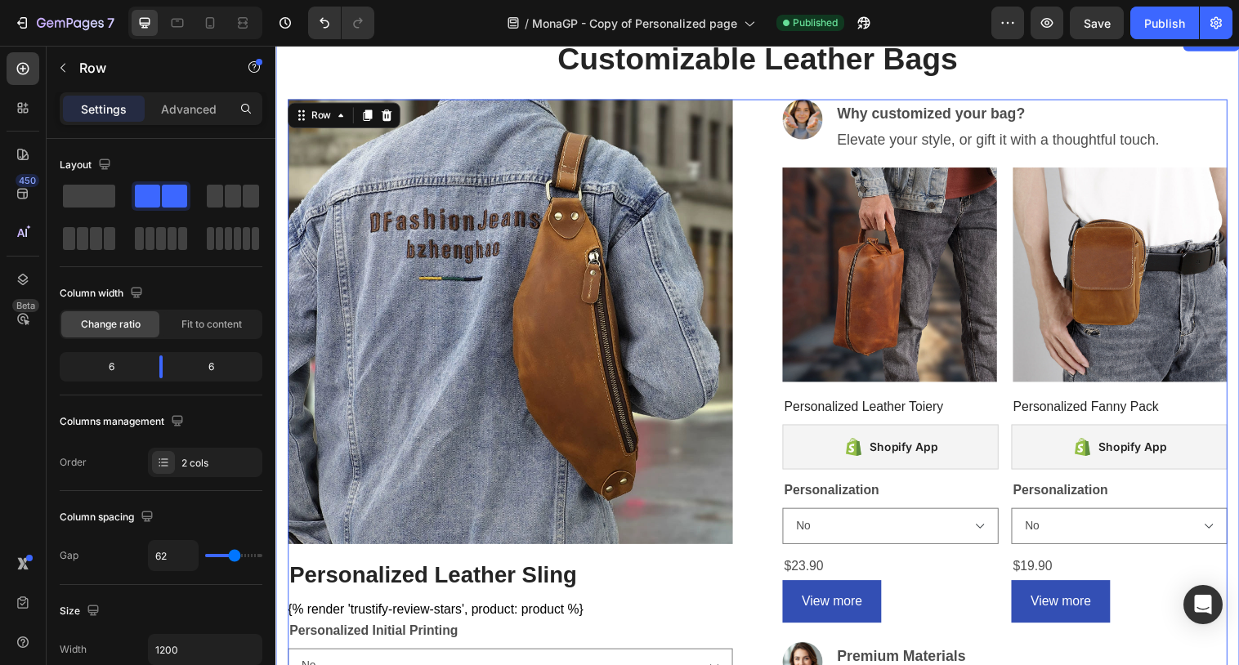
click at [702, 87] on div "Customizable Leather Bags Heading Row Image Personalized Leather Sling (P) Titl…" at bounding box center [766, 405] width 957 height 731
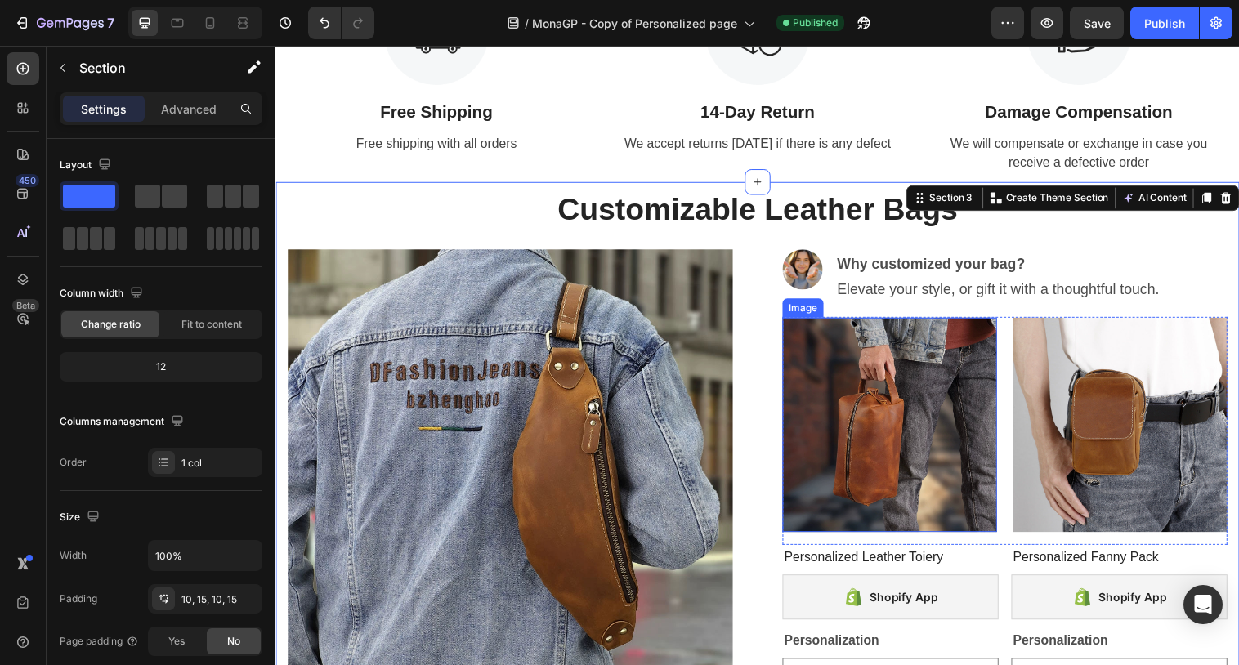
scroll to position [312, 0]
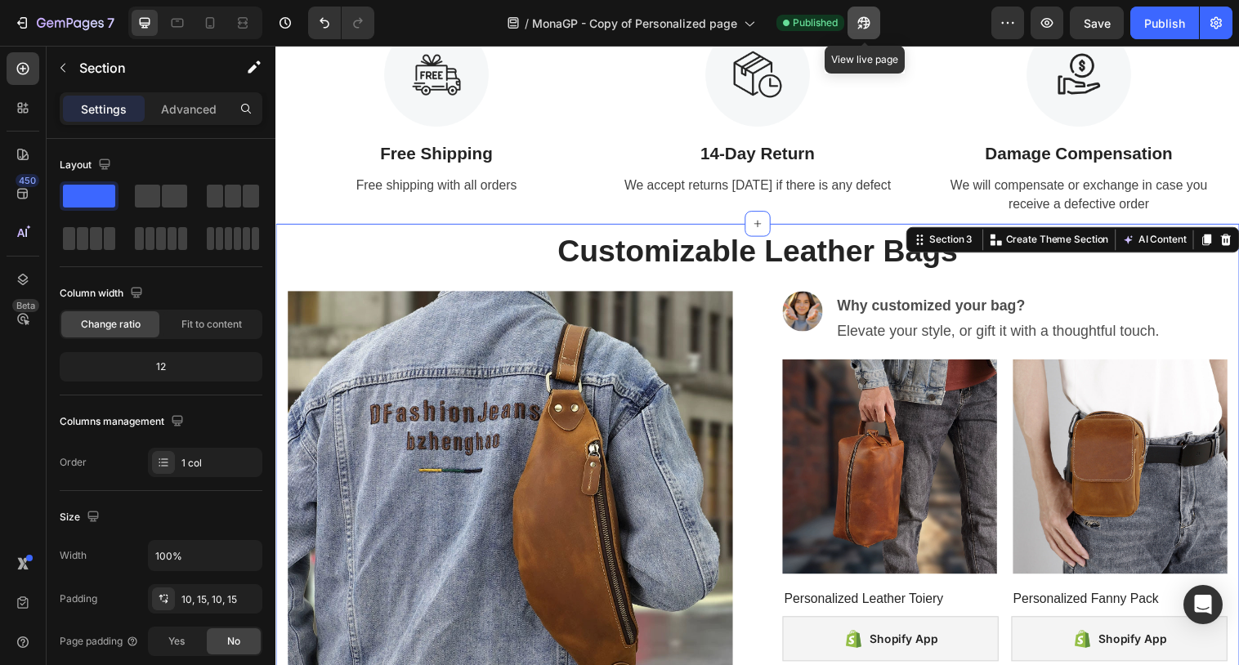
click at [859, 29] on icon "button" at bounding box center [864, 23] width 16 height 16
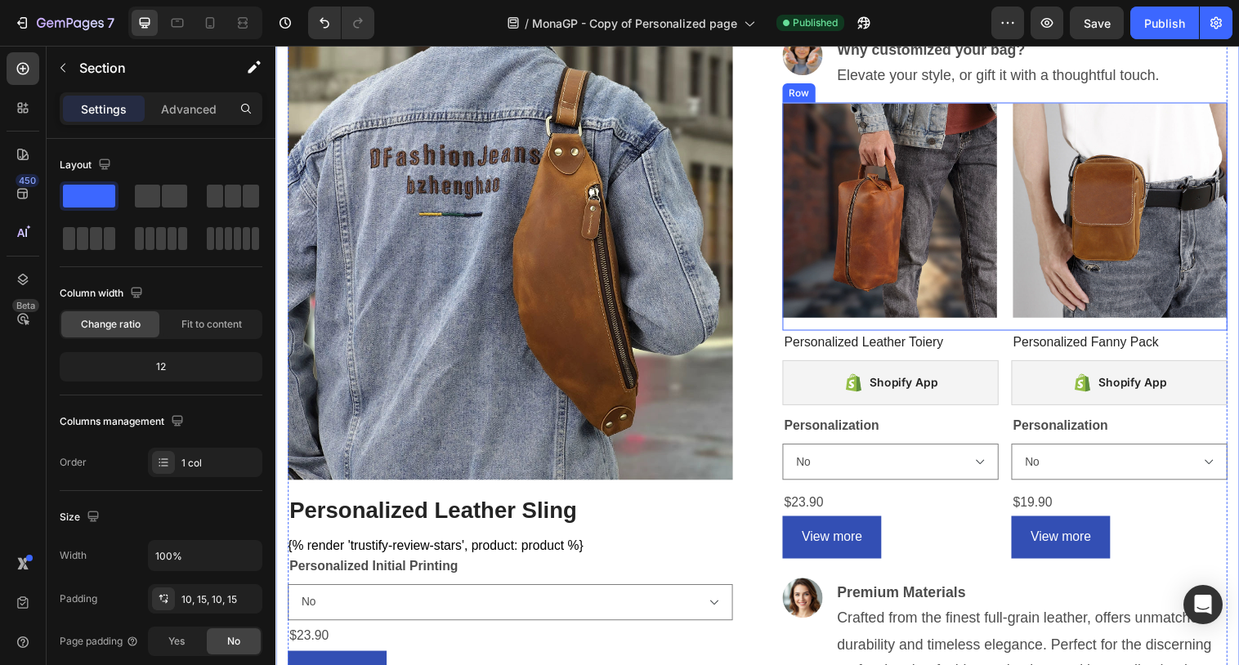
scroll to position [577, 0]
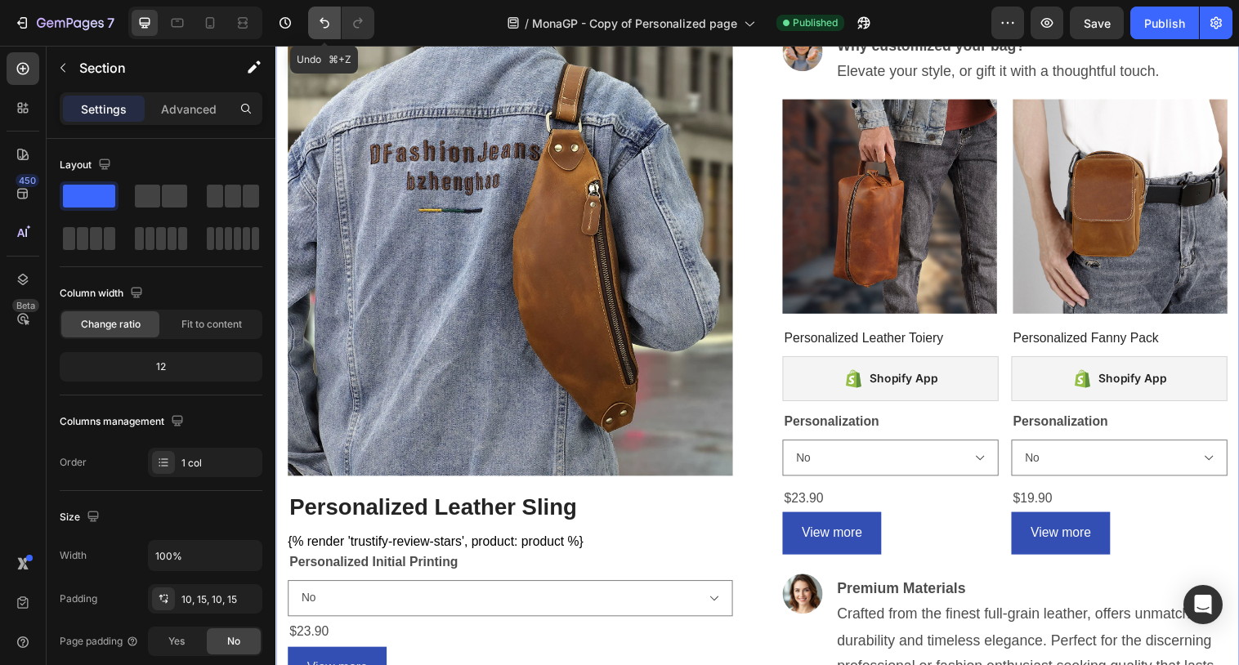
click at [316, 30] on button "Undo/Redo" at bounding box center [324, 23] width 33 height 33
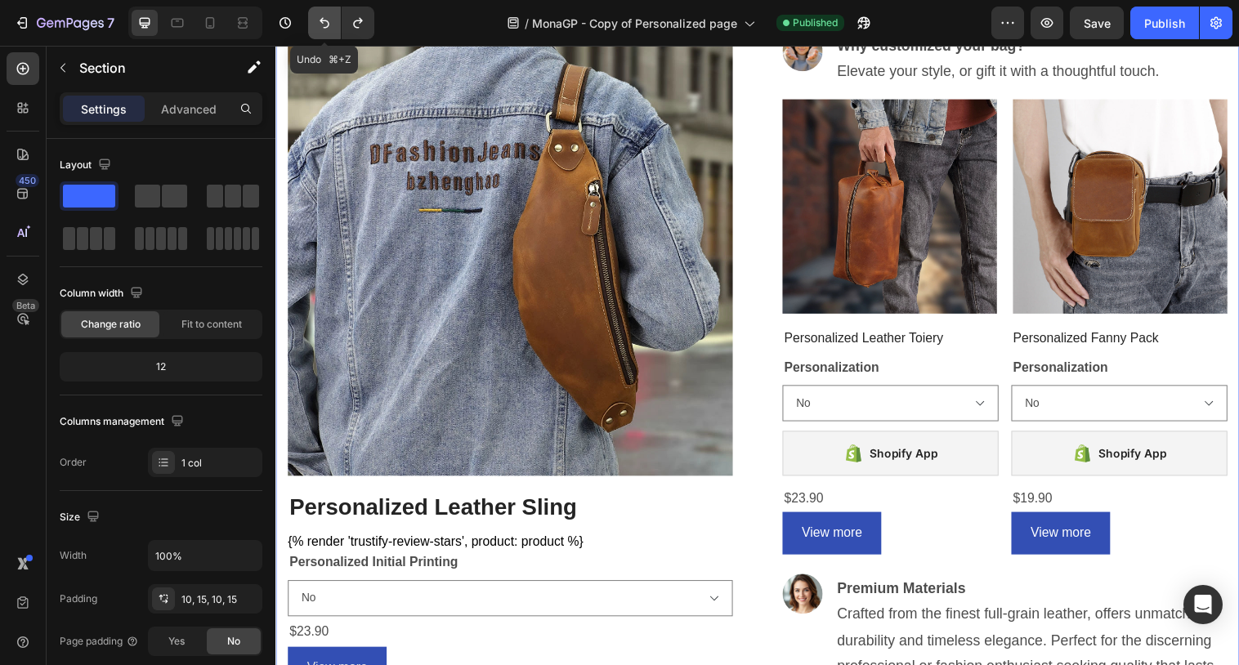
click at [316, 30] on button "Undo/Redo" at bounding box center [324, 23] width 33 height 33
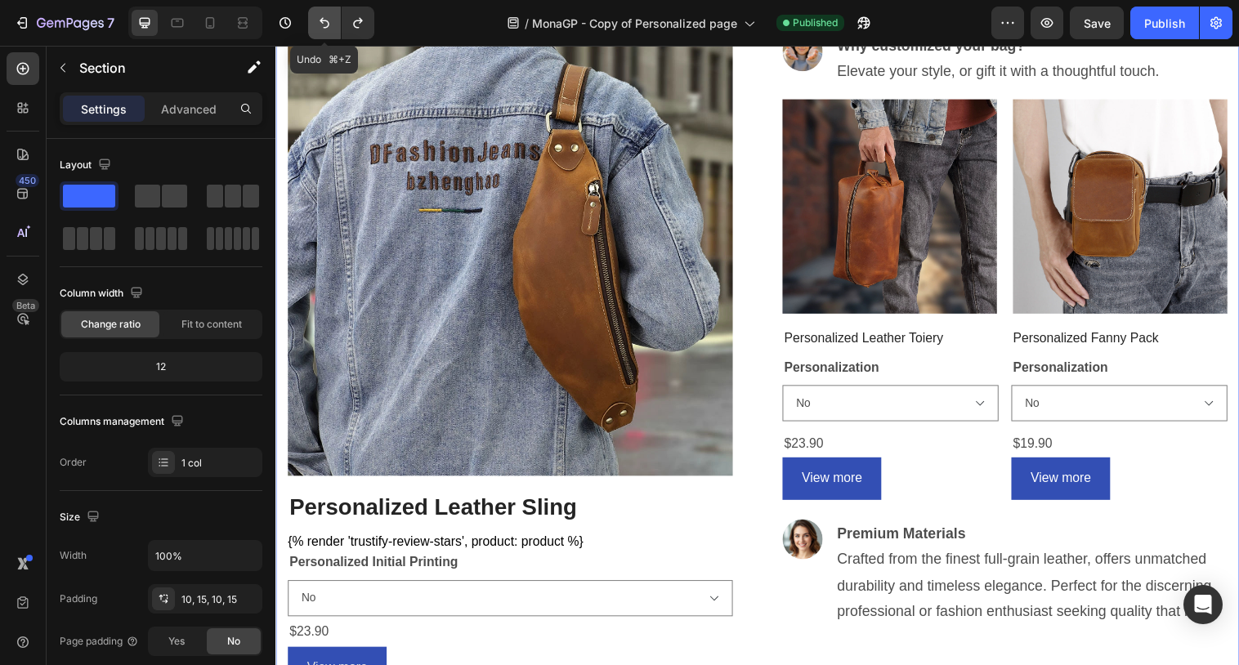
click at [316, 30] on button "Undo/Redo" at bounding box center [324, 23] width 33 height 33
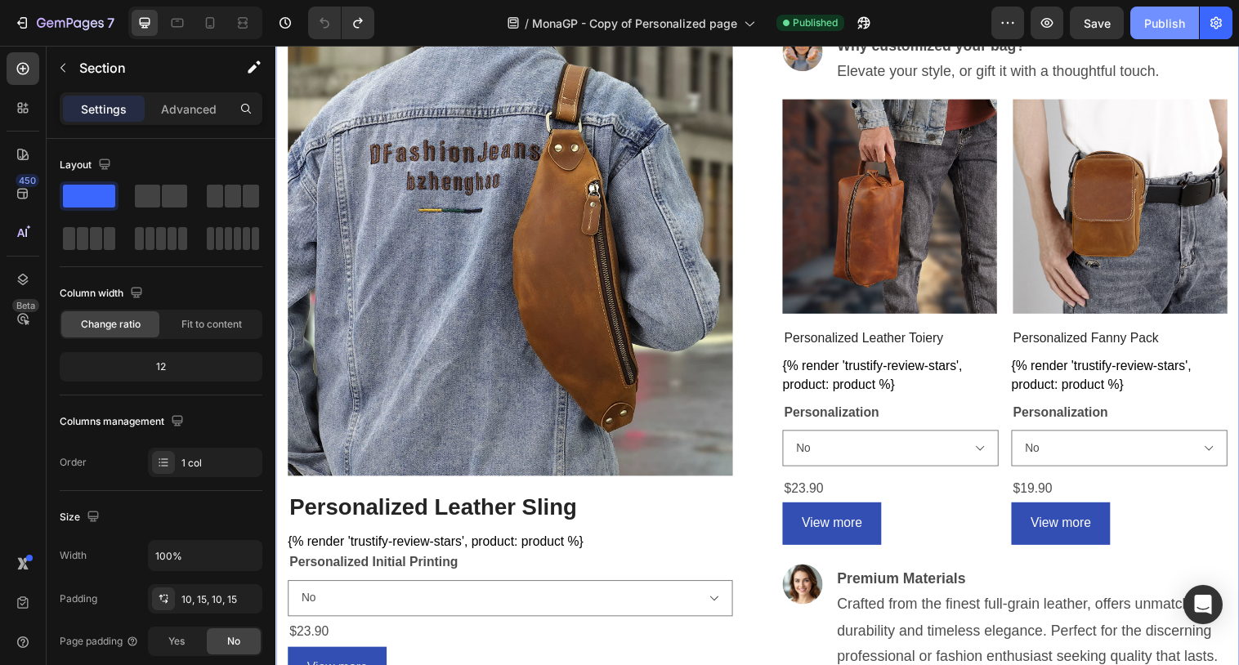
click at [1159, 25] on div "Publish" at bounding box center [1165, 23] width 41 height 17
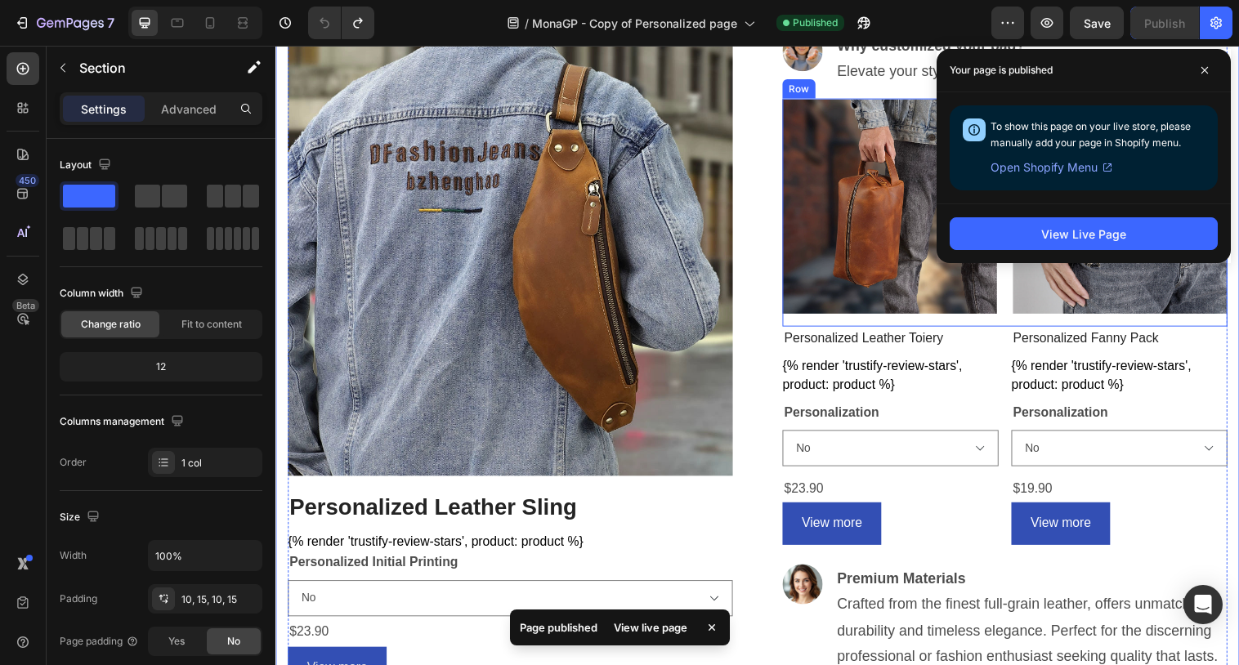
click at [1019, 314] on div "Image Image Row" at bounding box center [1017, 216] width 453 height 232
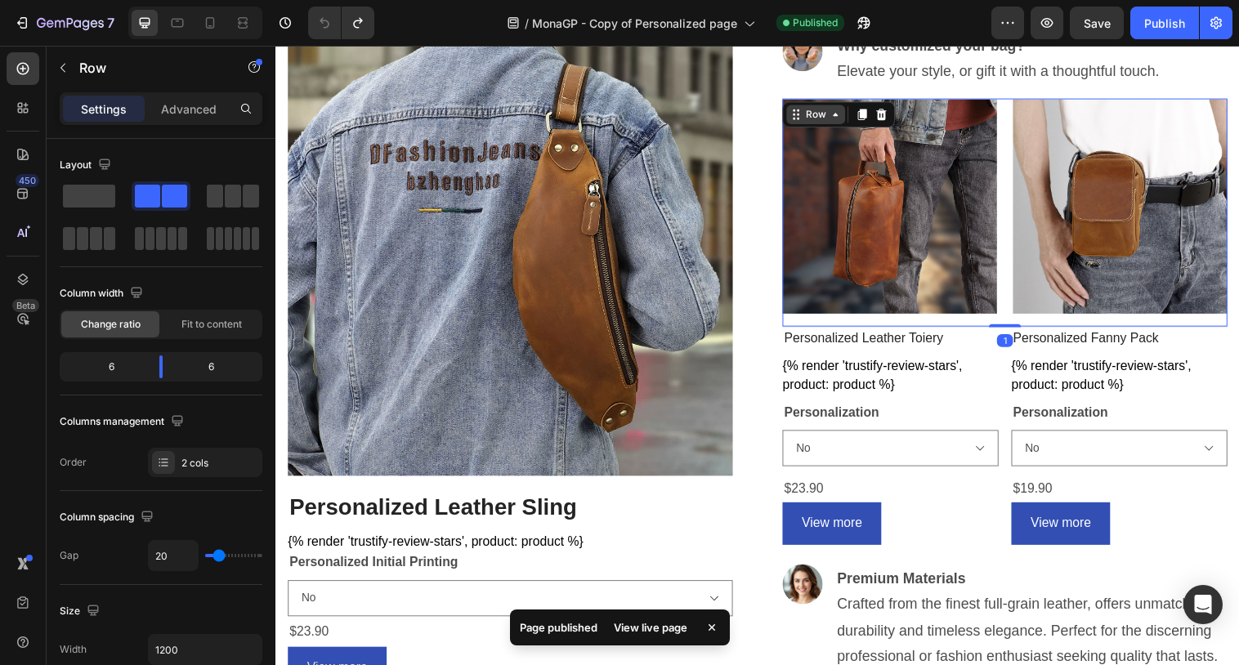
click at [819, 114] on div "Row" at bounding box center [825, 116] width 27 height 15
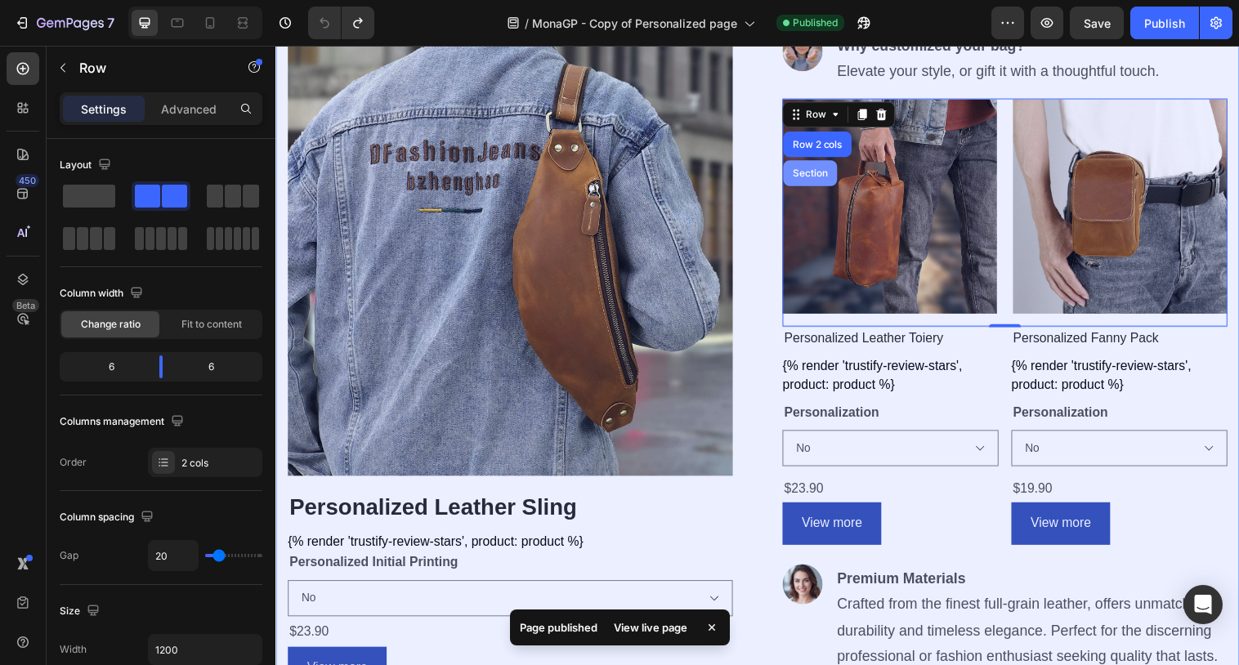
click at [813, 176] on div "Section" at bounding box center [820, 176] width 42 height 10
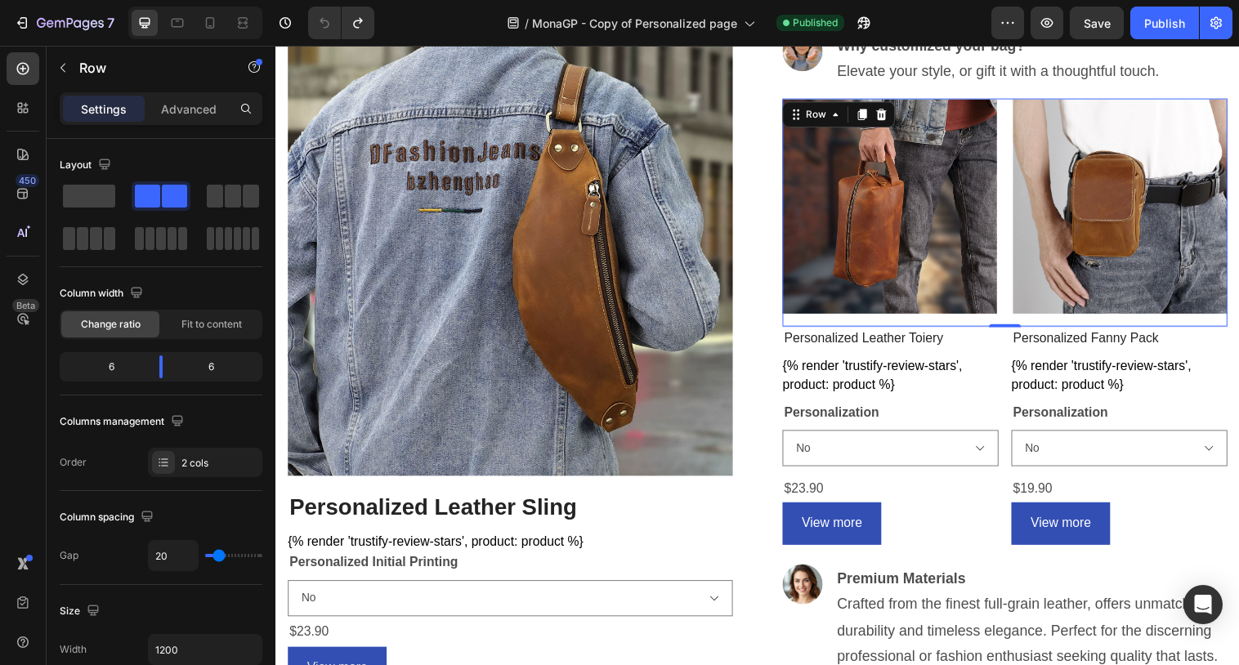
click at [1013, 141] on div "Image Image Row 0" at bounding box center [1017, 216] width 453 height 232
click at [827, 115] on div "Row" at bounding box center [825, 116] width 27 height 15
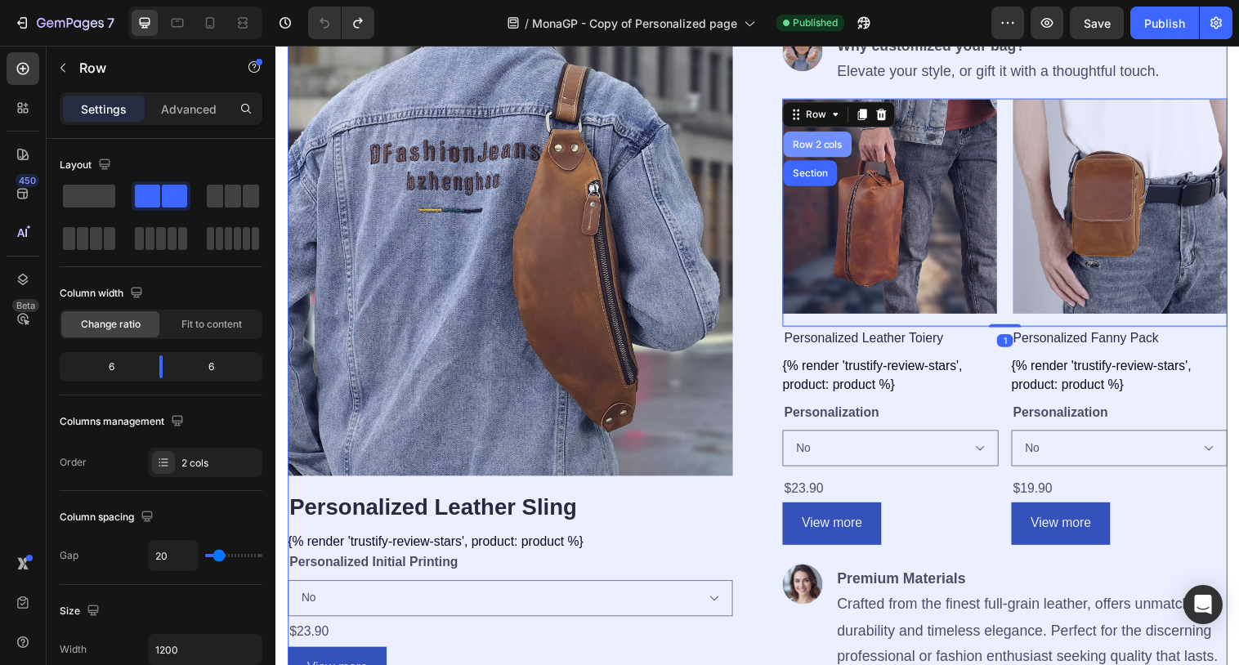
click at [822, 146] on div "Row 2 cols" at bounding box center [827, 146] width 56 height 10
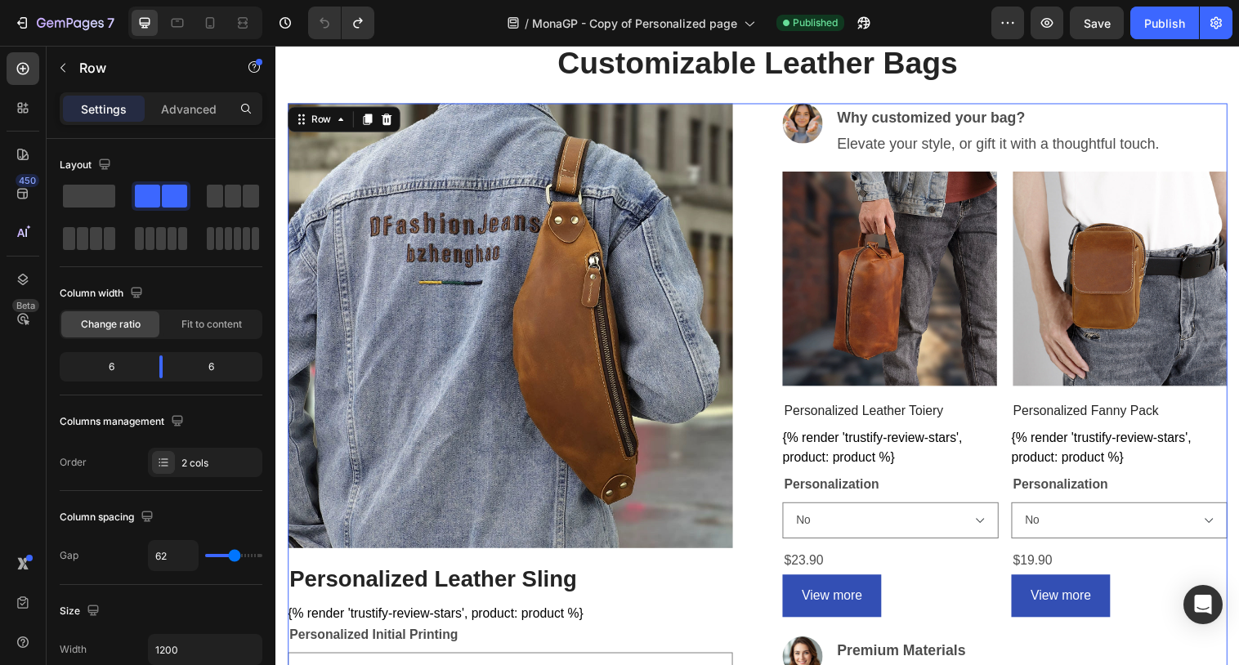
scroll to position [402, 0]
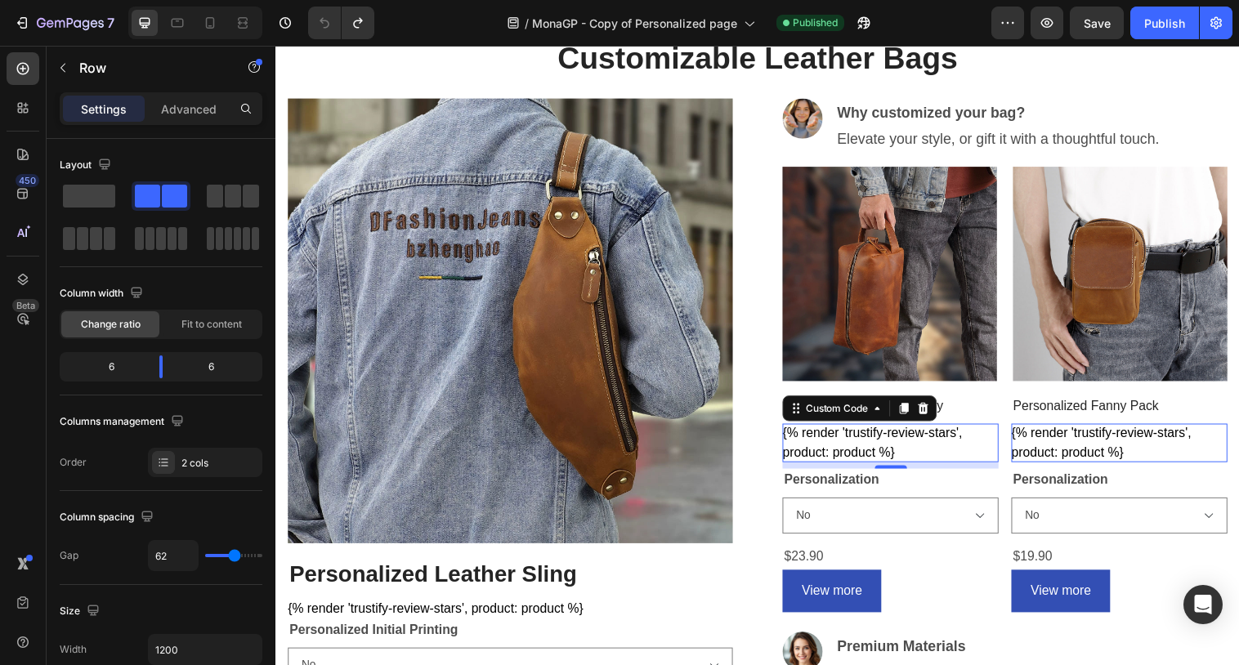
click at [943, 446] on div "{% render 'trustify-review-stars', product: product %}" at bounding box center [901, 450] width 220 height 39
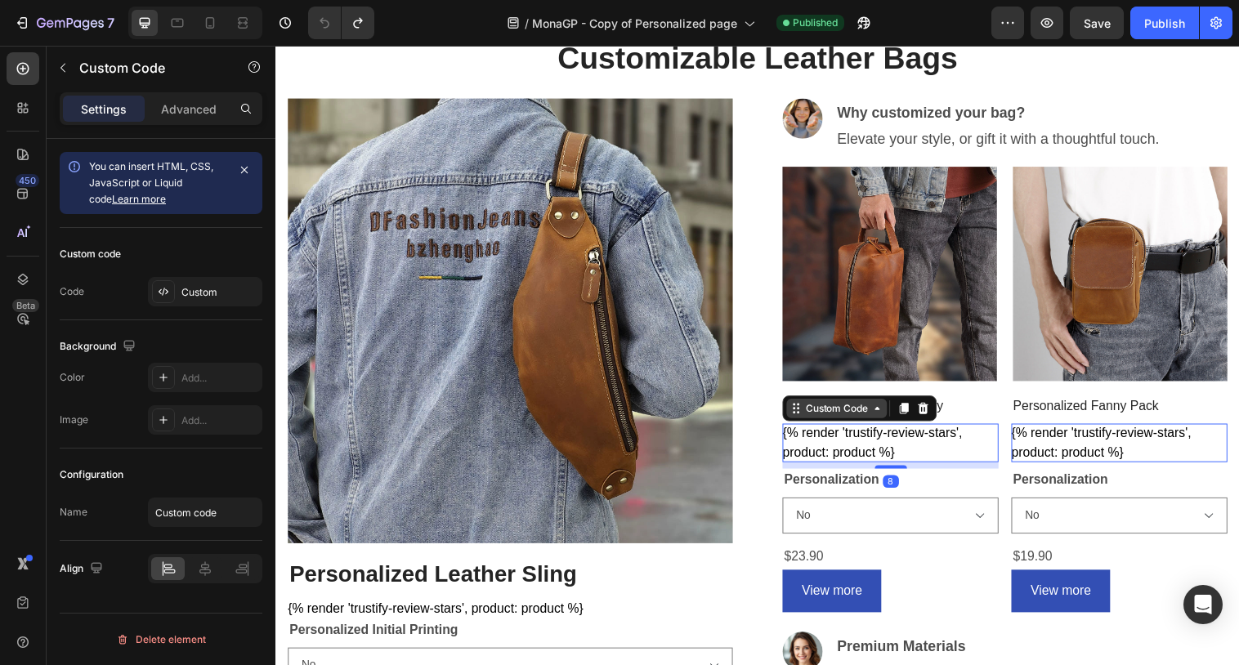
click at [869, 417] on div "Custom Code" at bounding box center [846, 415] width 69 height 15
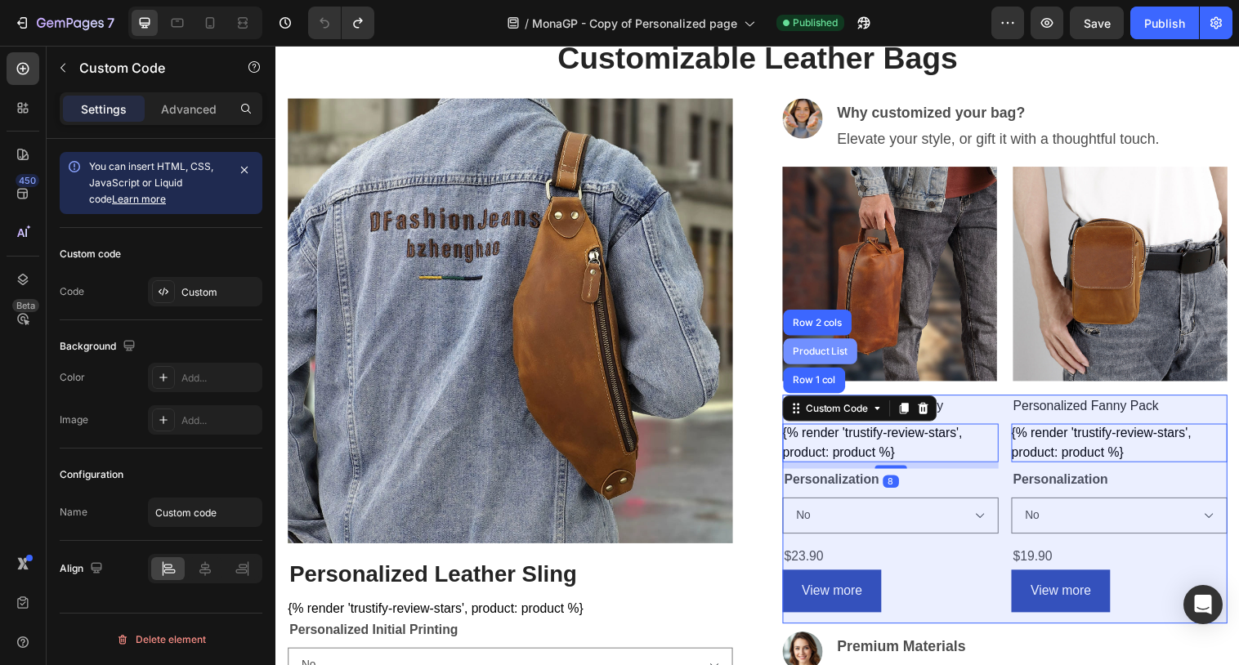
click at [838, 354] on div "Product List" at bounding box center [830, 357] width 62 height 10
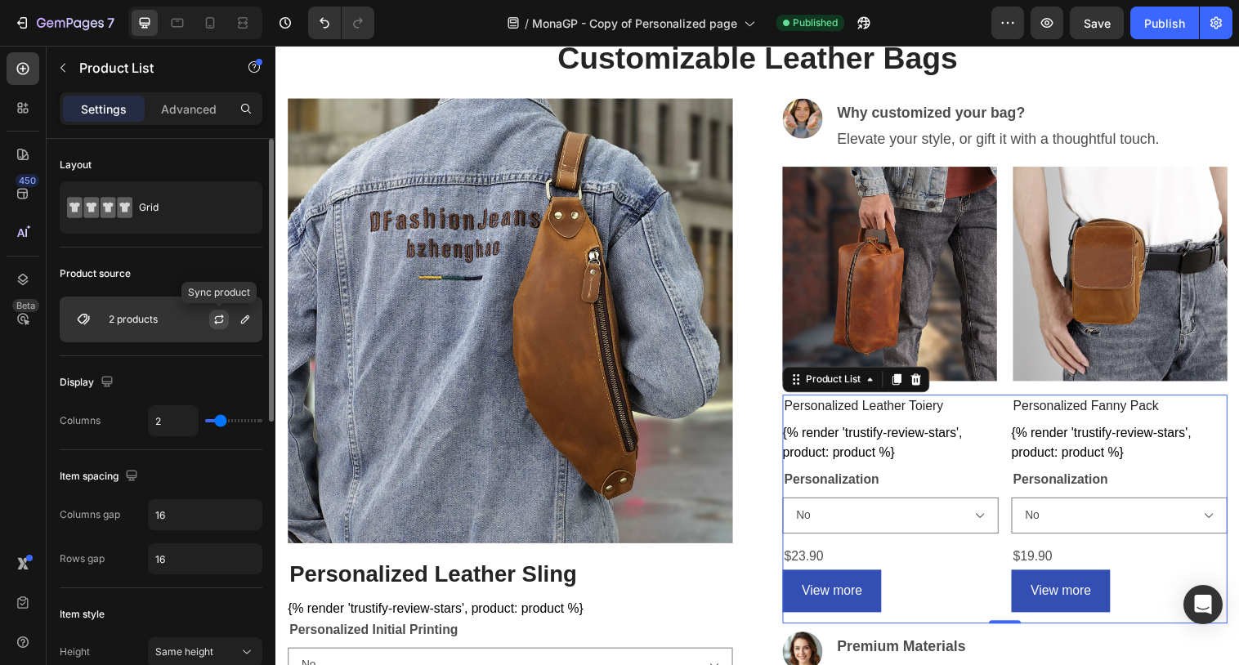
click at [213, 319] on icon "button" at bounding box center [219, 319] width 13 height 13
click at [138, 326] on div "2 products" at bounding box center [161, 320] width 203 height 46
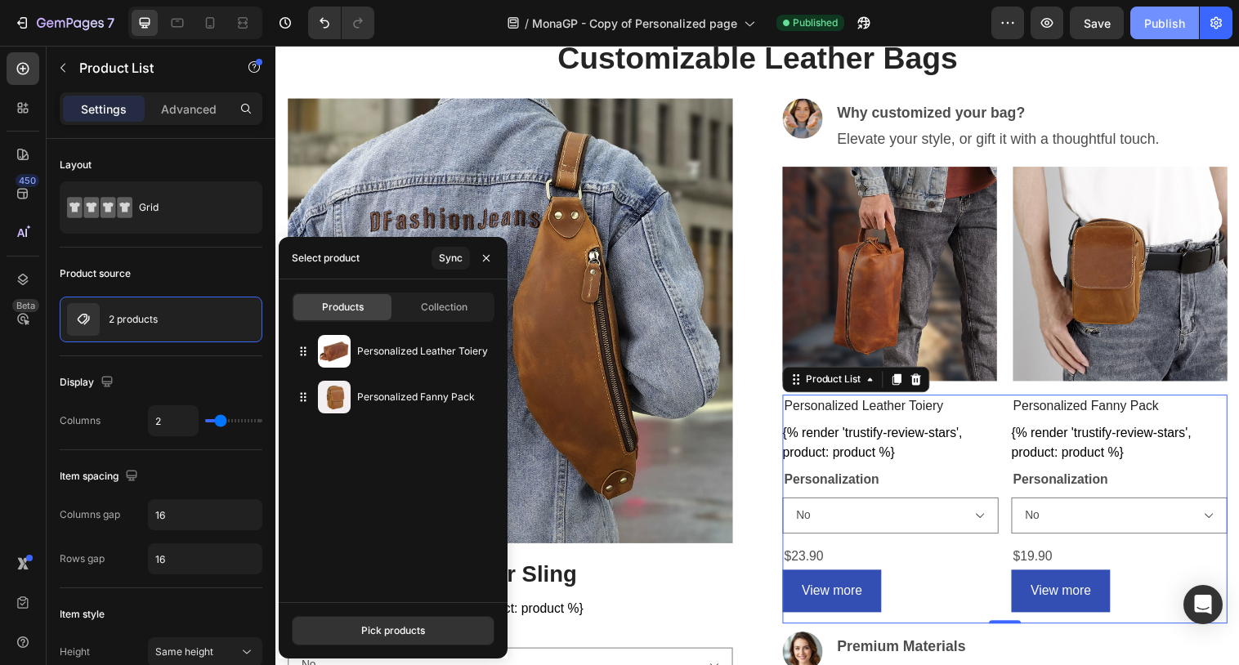
click at [1149, 16] on div "Publish" at bounding box center [1165, 23] width 41 height 17
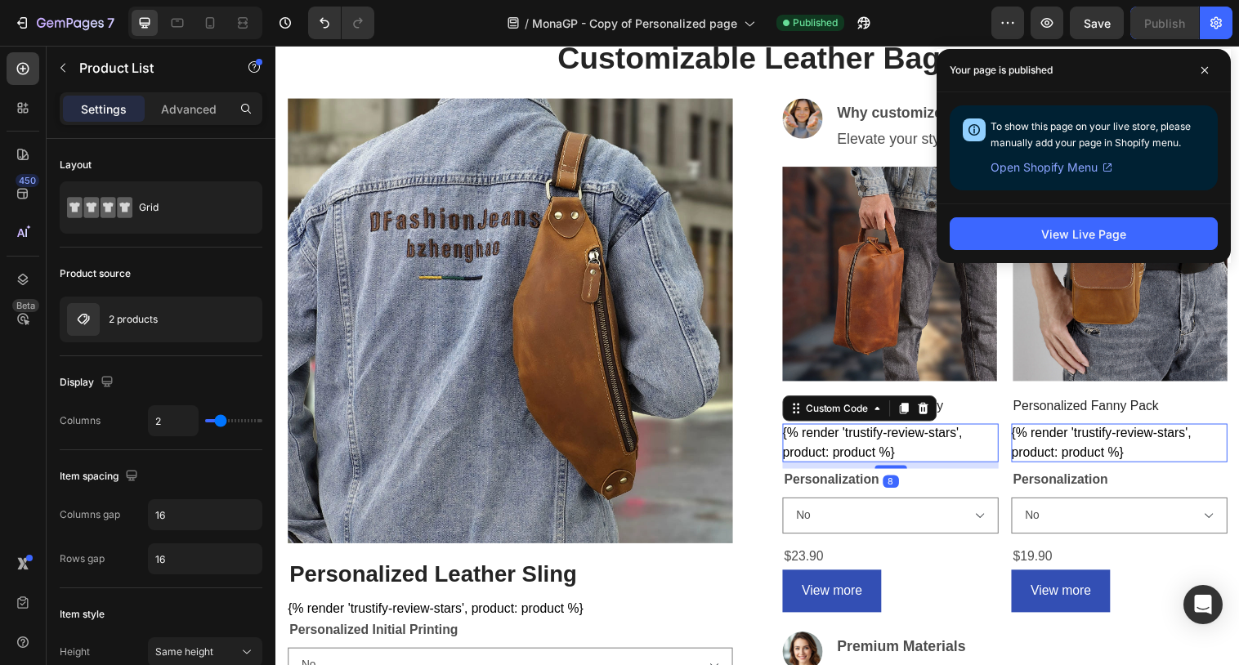
click at [896, 446] on div "{% render 'trustify-review-stars', product: product %}" at bounding box center [901, 450] width 220 height 39
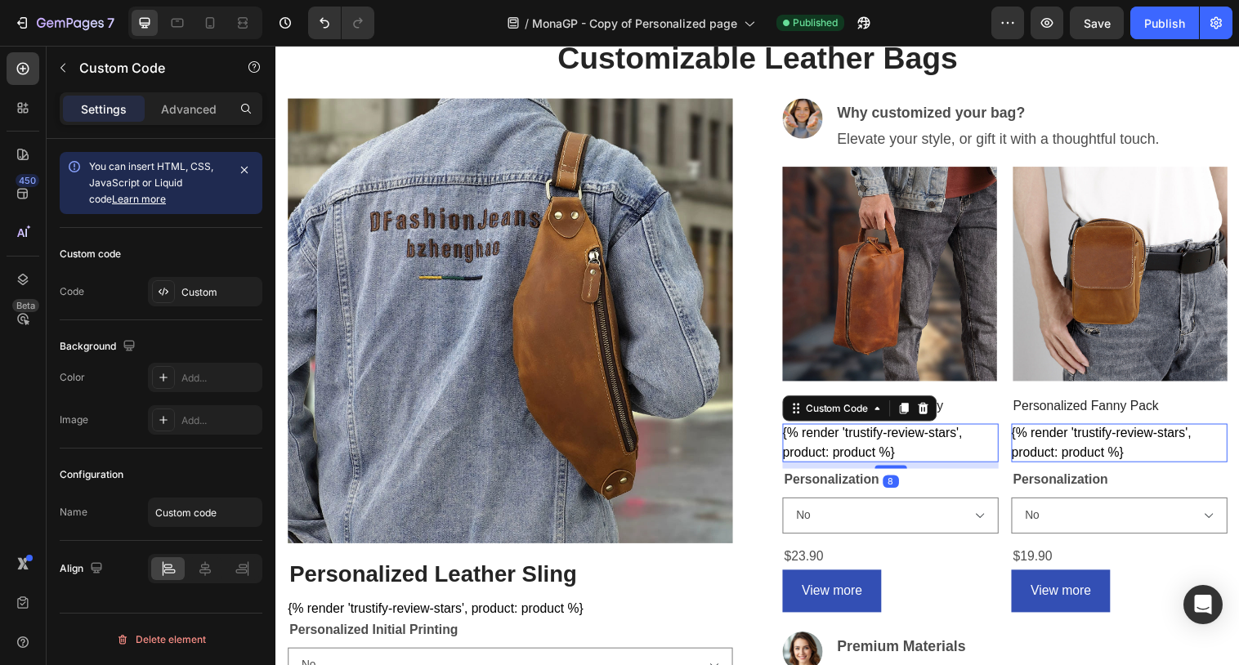
click at [896, 446] on div "{% render 'trustify-review-stars', product: product %}" at bounding box center [901, 450] width 220 height 39
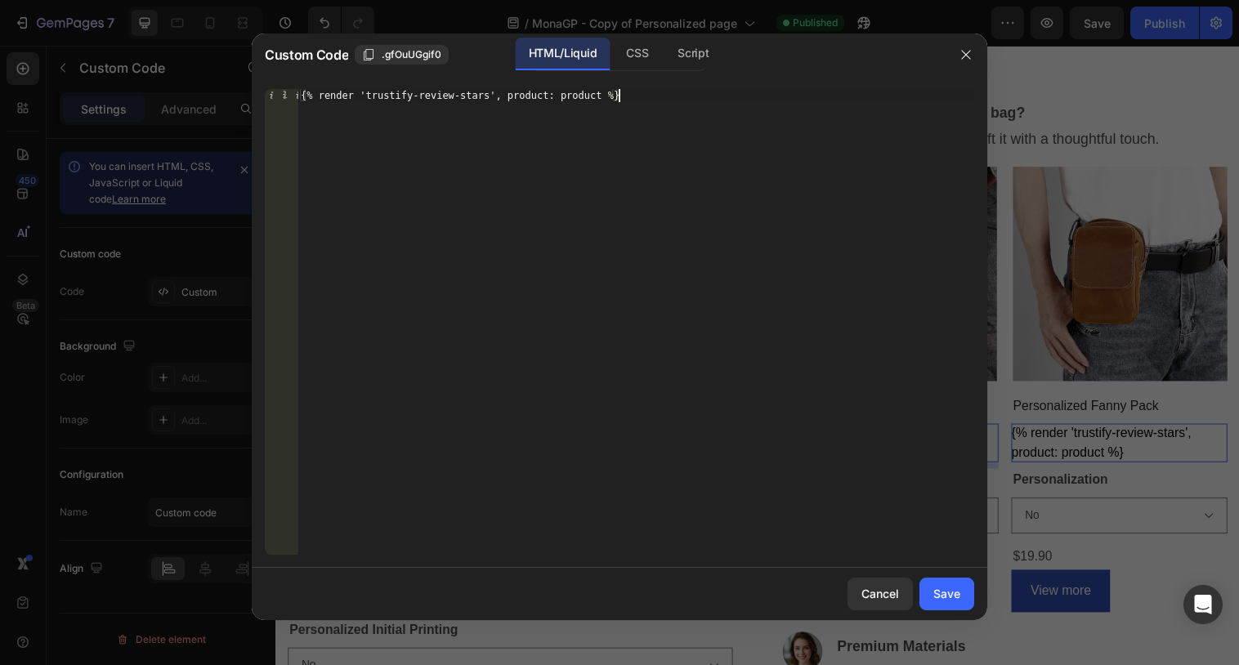
click at [647, 201] on div "{% render 'trustify-review-stars', product: product %}" at bounding box center [636, 335] width 677 height 492
paste textarea "endif"
type textarea "{% endif %}"
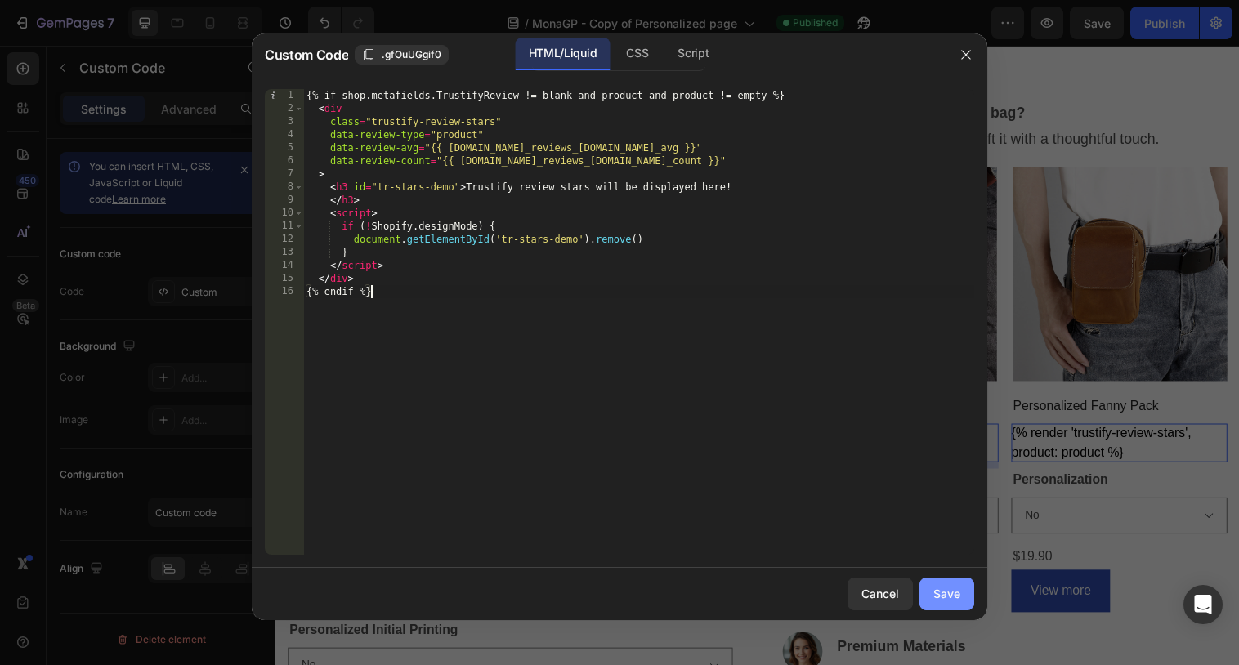
click at [950, 593] on div "Save" at bounding box center [947, 593] width 27 height 17
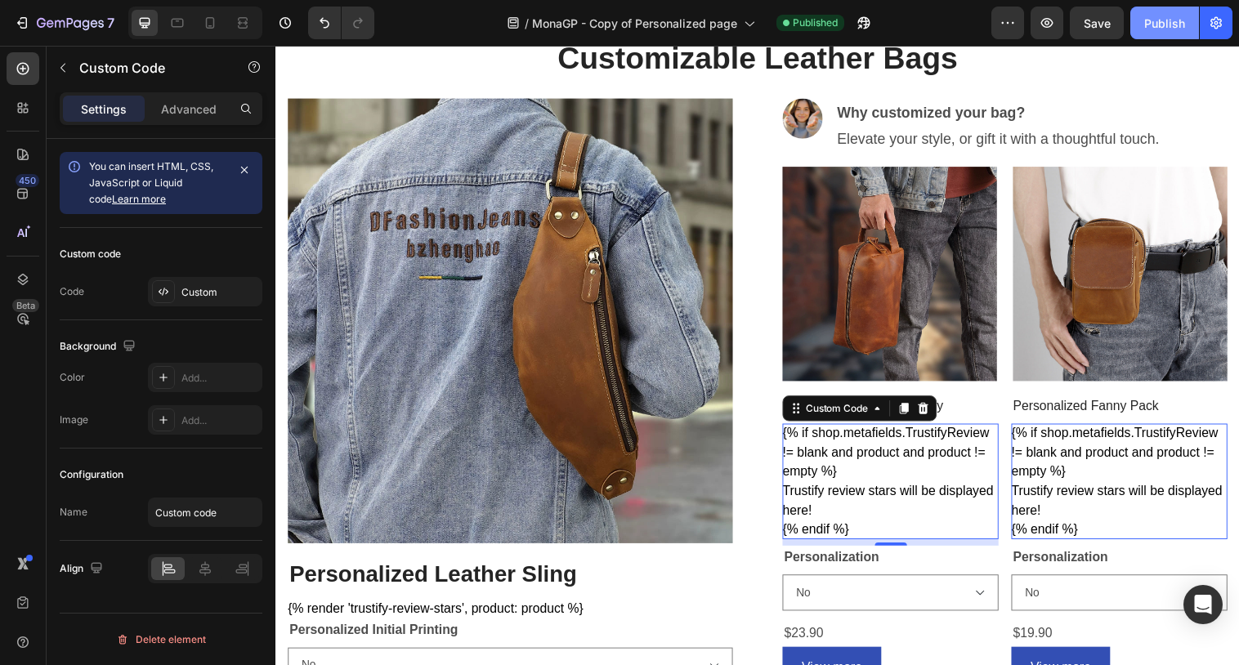
click at [1174, 30] on div "Publish" at bounding box center [1165, 23] width 41 height 17
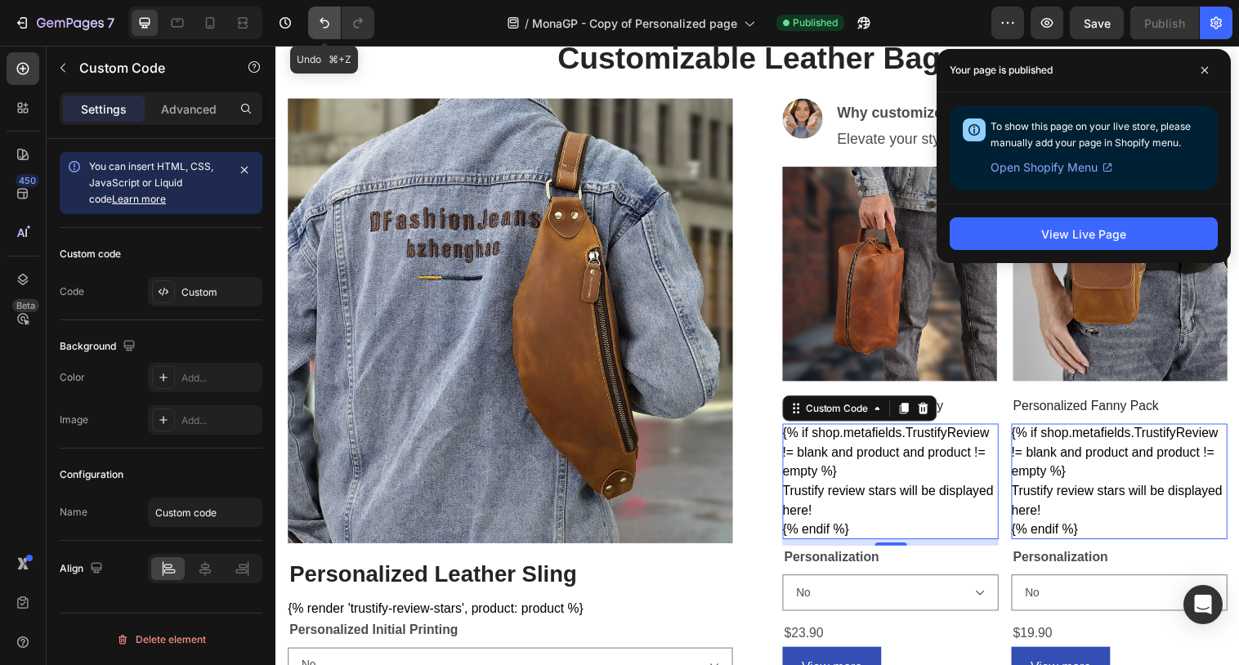
click at [323, 34] on button "Undo/Redo" at bounding box center [324, 23] width 33 height 33
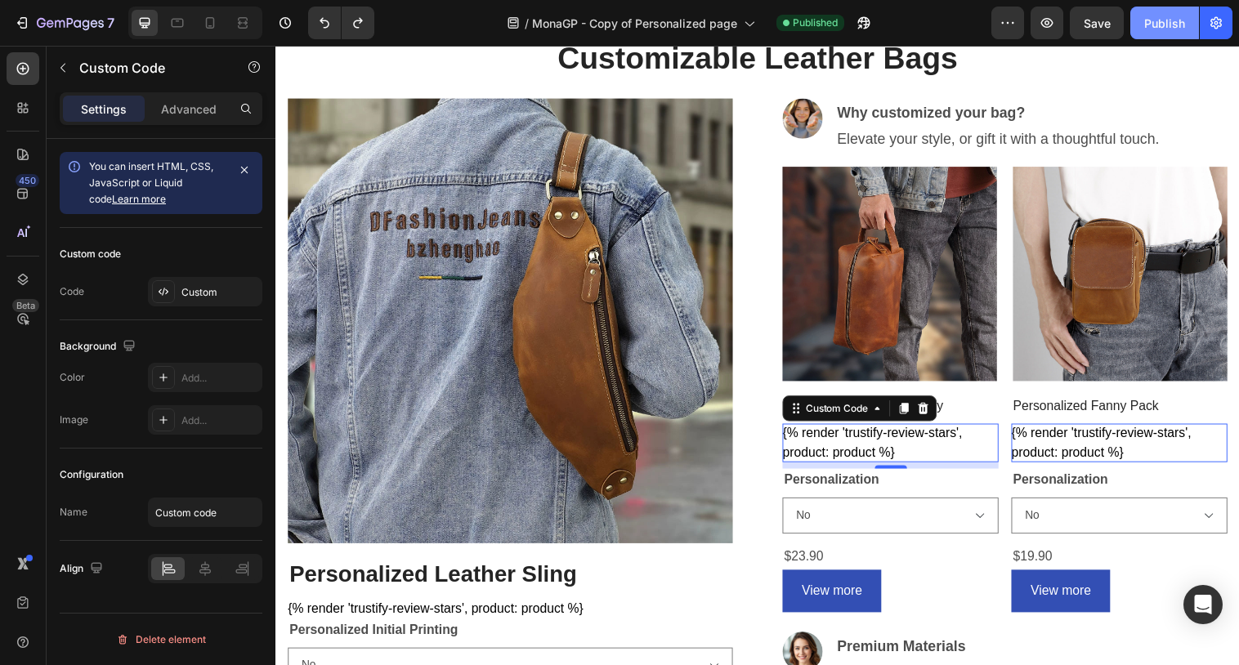
click at [1149, 32] on button "Publish" at bounding box center [1165, 23] width 69 height 33
